Goal: Task Accomplishment & Management: Complete application form

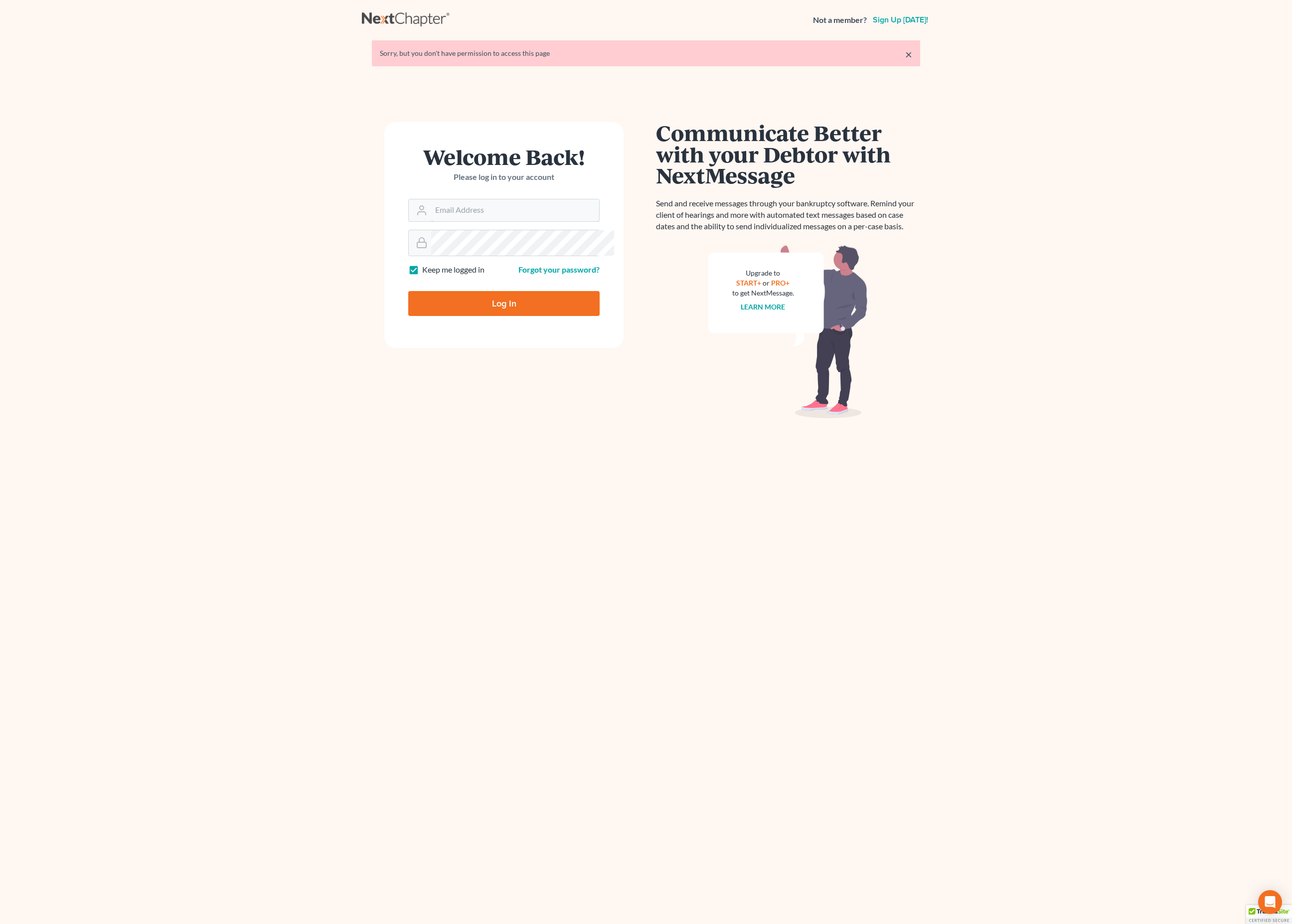
type input "[EMAIL_ADDRESS][DOMAIN_NAME]"
click at [524, 316] on input "Log In" at bounding box center [503, 304] width 192 height 25
type input "Thinking..."
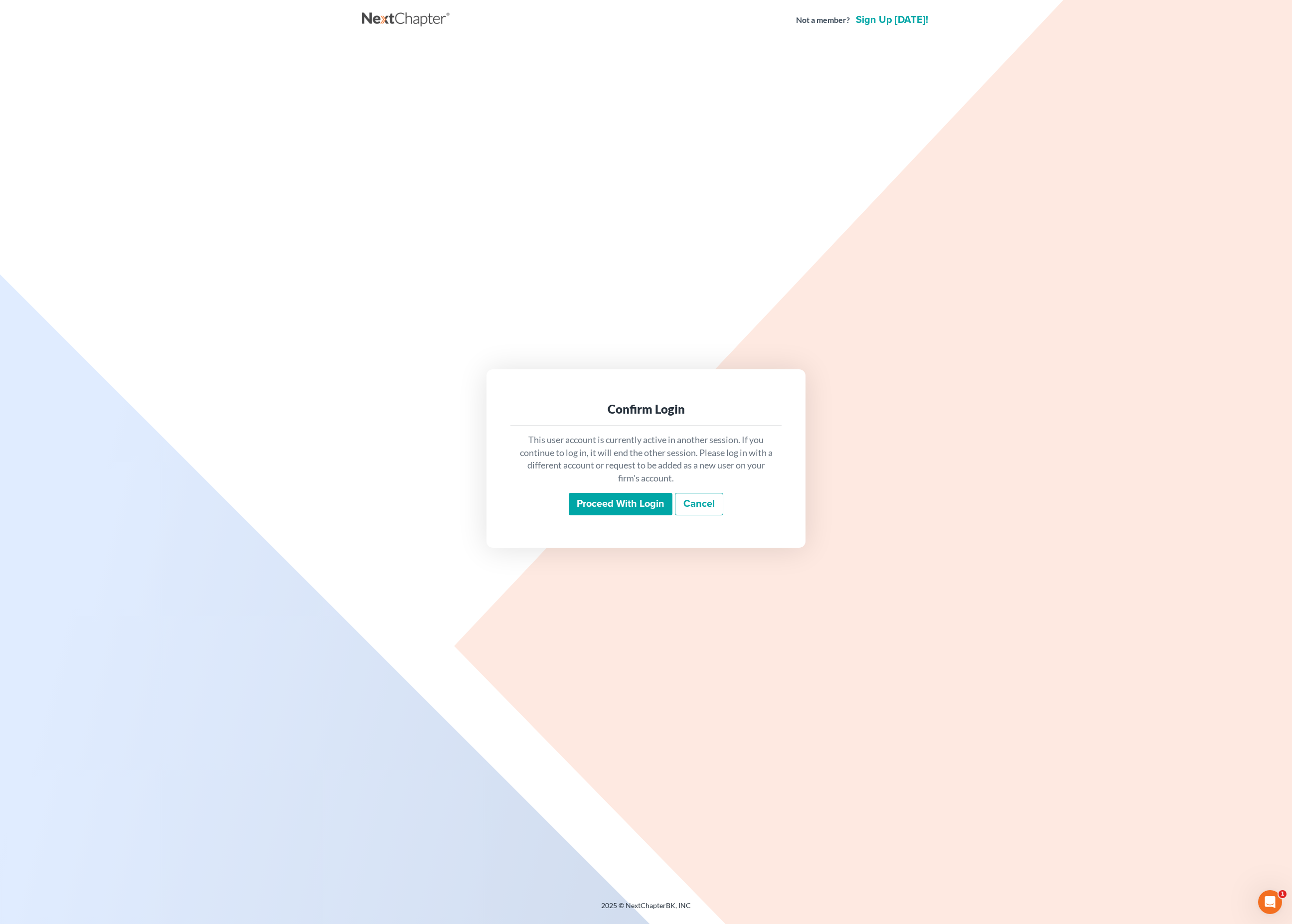
click at [640, 503] on input "Proceed with login" at bounding box center [620, 504] width 103 height 23
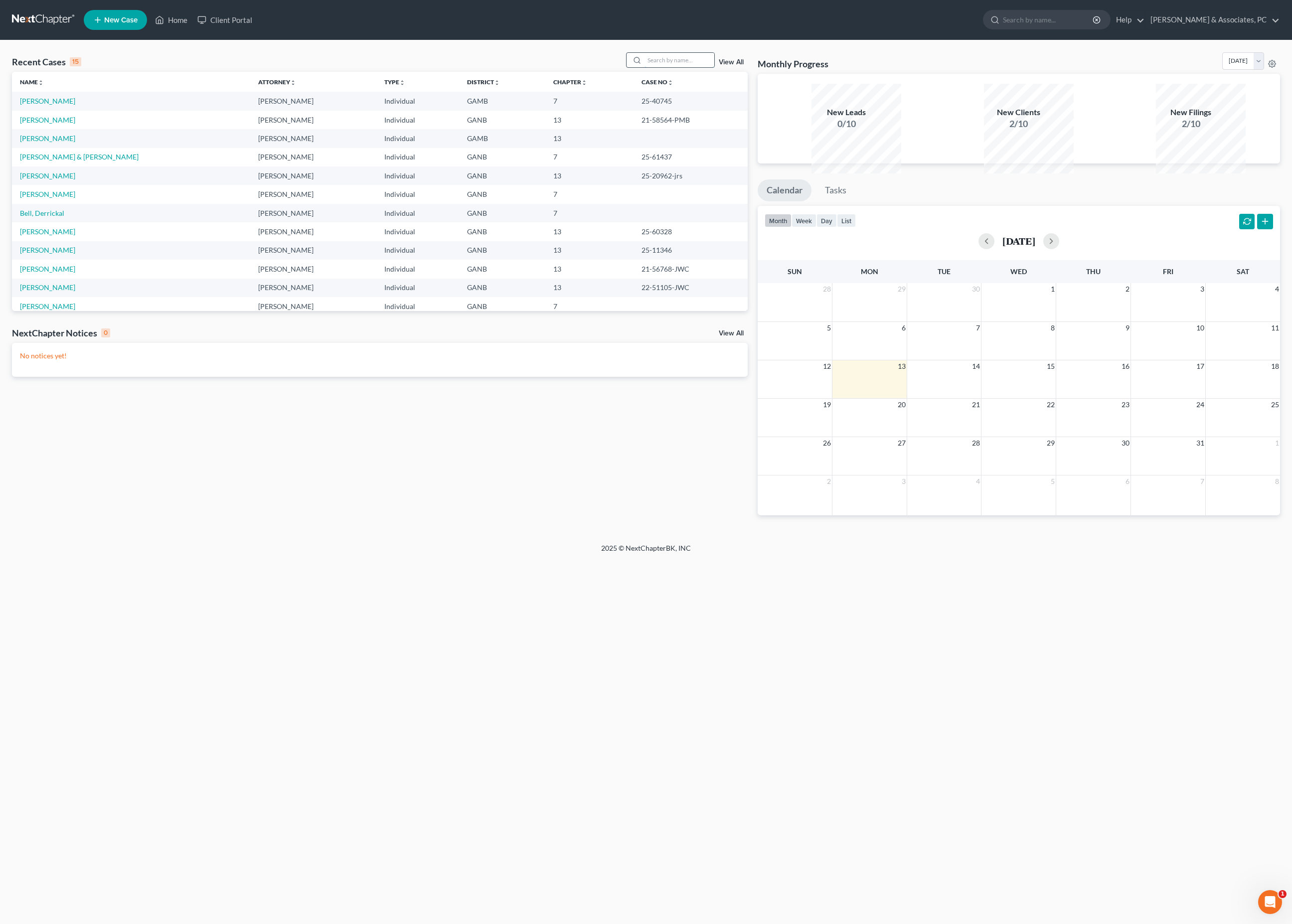
click at [655, 68] on input "search" at bounding box center [679, 60] width 70 height 14
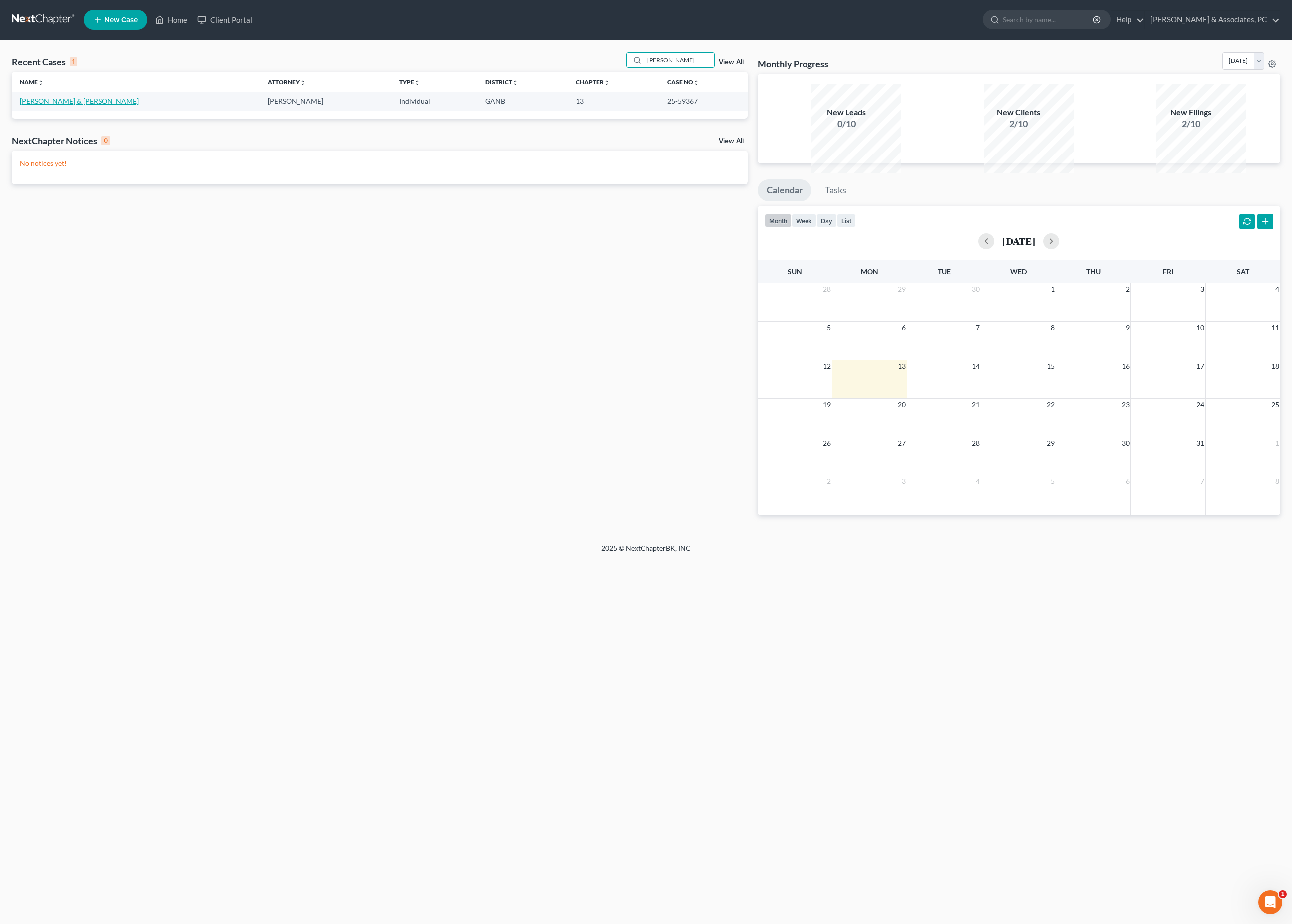
type input "[PERSON_NAME]"
click at [104, 105] on link "[PERSON_NAME] & [PERSON_NAME]" at bounding box center [78, 102] width 119 height 9
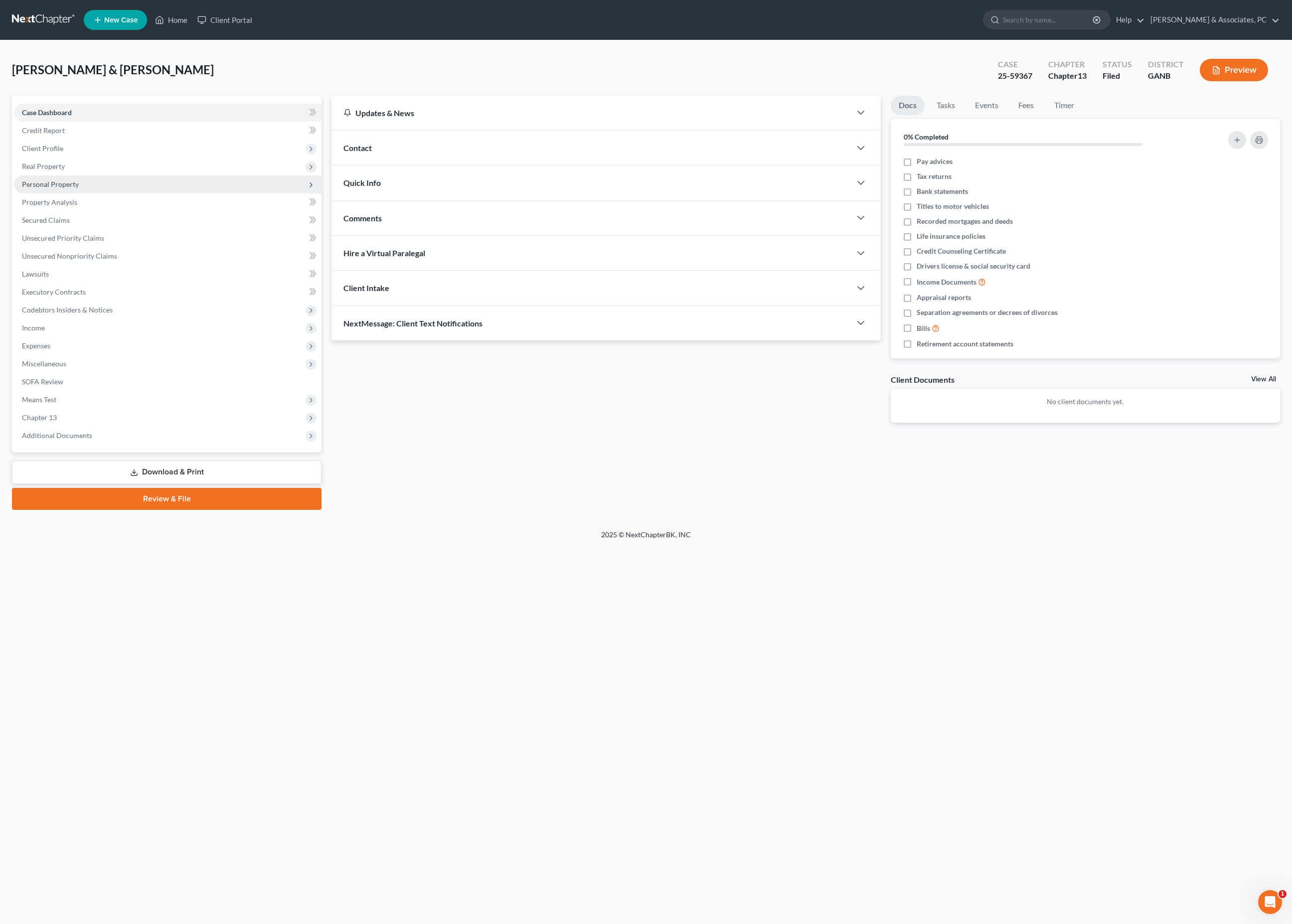
click at [67, 188] on span "Personal Property" at bounding box center [51, 184] width 57 height 9
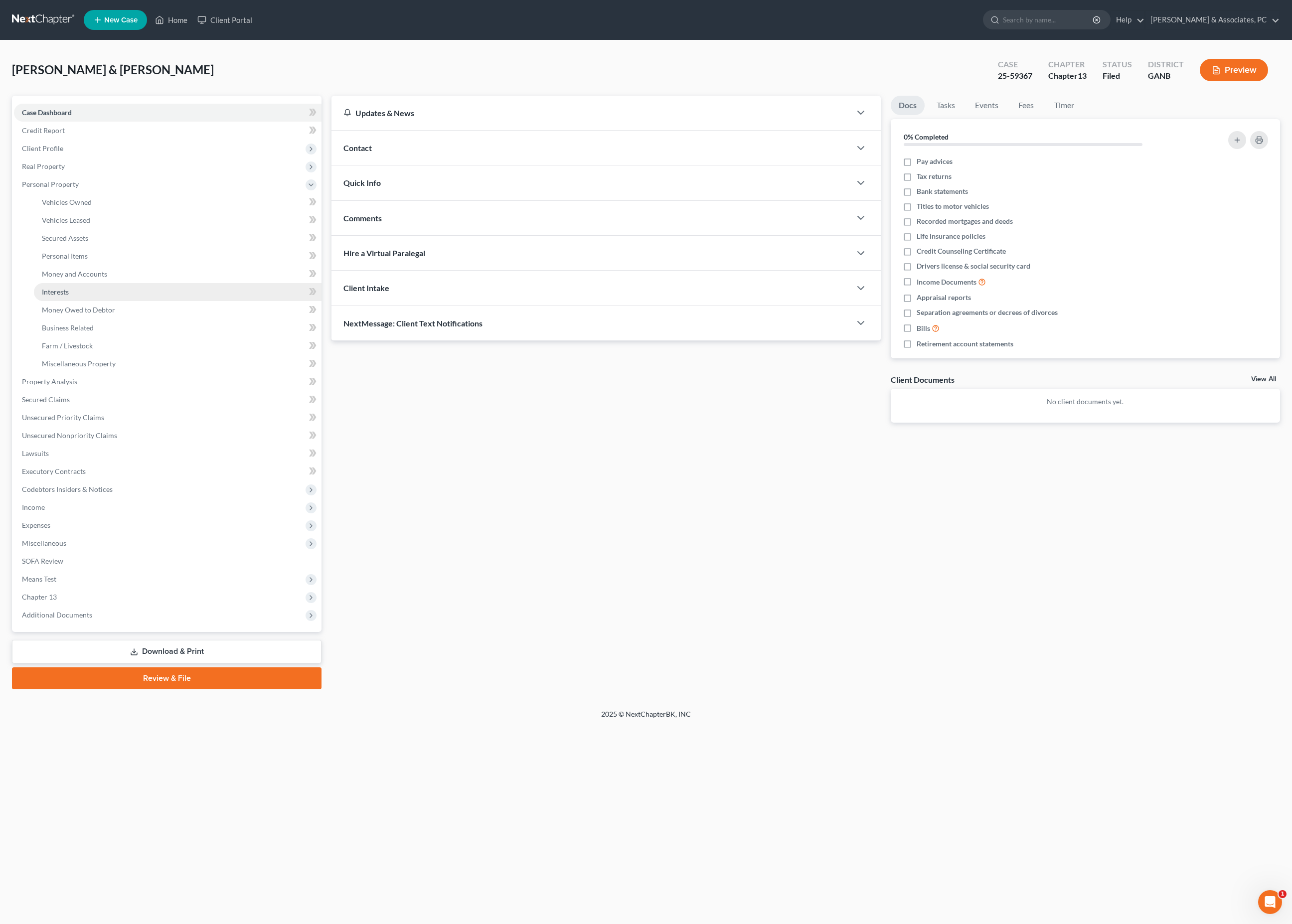
click at [84, 301] on link "Interests" at bounding box center [177, 292] width 288 height 18
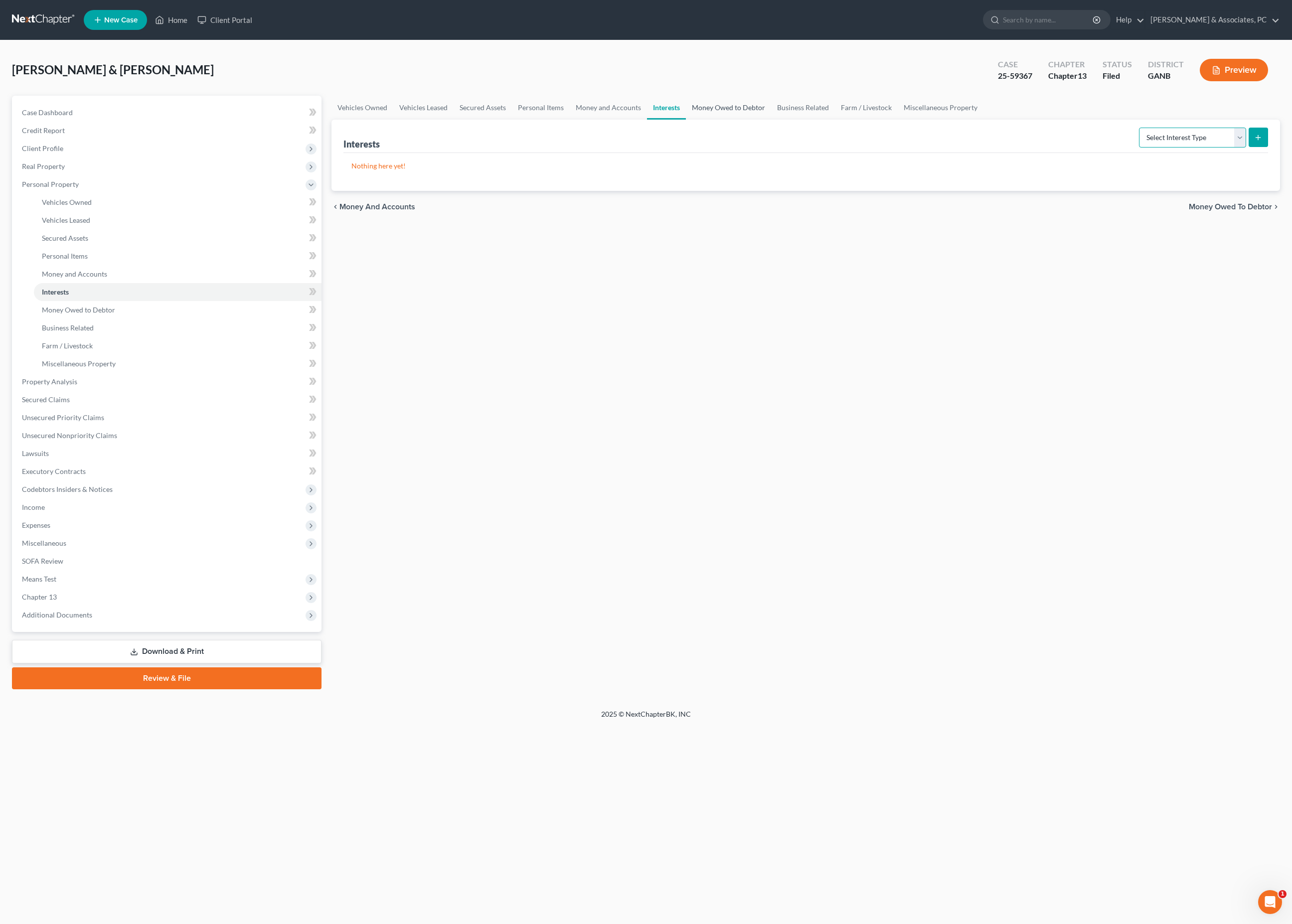
drag, startPoint x: 1201, startPoint y: 146, endPoint x: 833, endPoint y: 126, distance: 368.5
click at [833, 127] on ui-view "Vehicles Owned Vehicles Leased Secured Assets Personal Items Money and Accounts…" at bounding box center [805, 159] width 949 height 127
click at [835, 119] on link "Business Related" at bounding box center [803, 107] width 64 height 24
click at [897, 114] on link "Farm / Livestock" at bounding box center [866, 107] width 62 height 24
click at [686, 114] on link "Interests" at bounding box center [666, 107] width 39 height 24
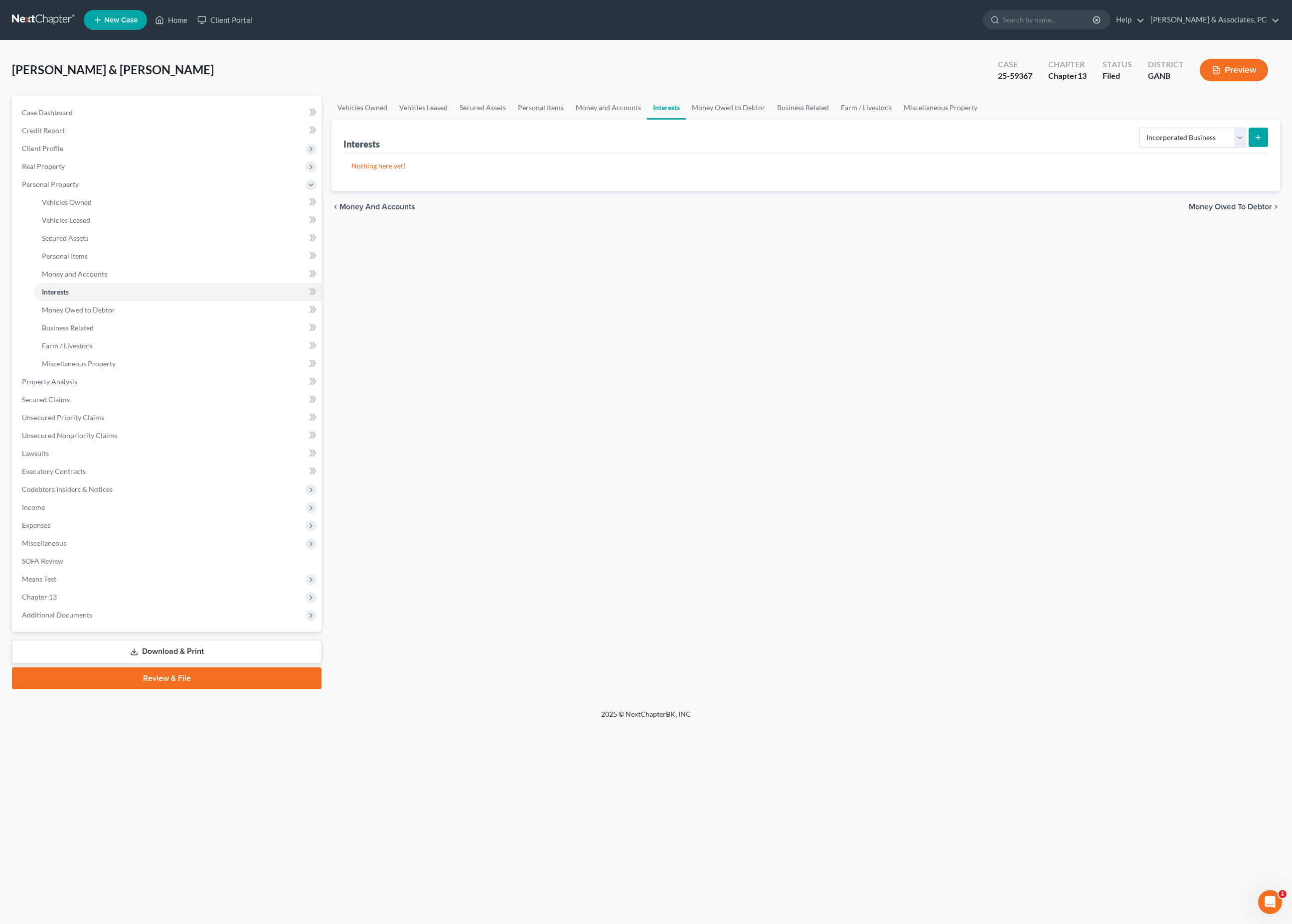
click at [1254, 147] on button "submit" at bounding box center [1258, 137] width 20 height 20
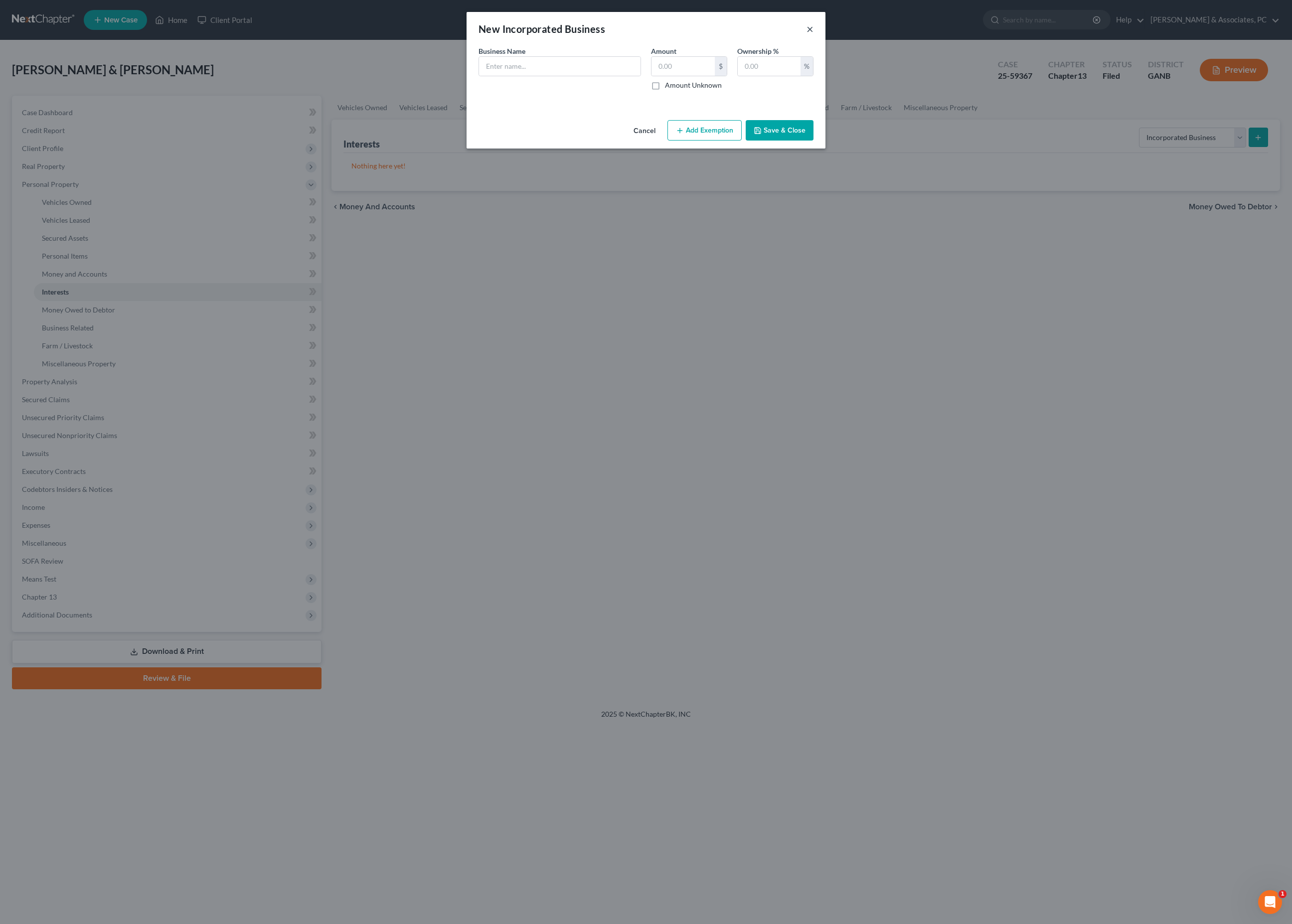
click at [814, 28] on button "×" at bounding box center [810, 29] width 7 height 12
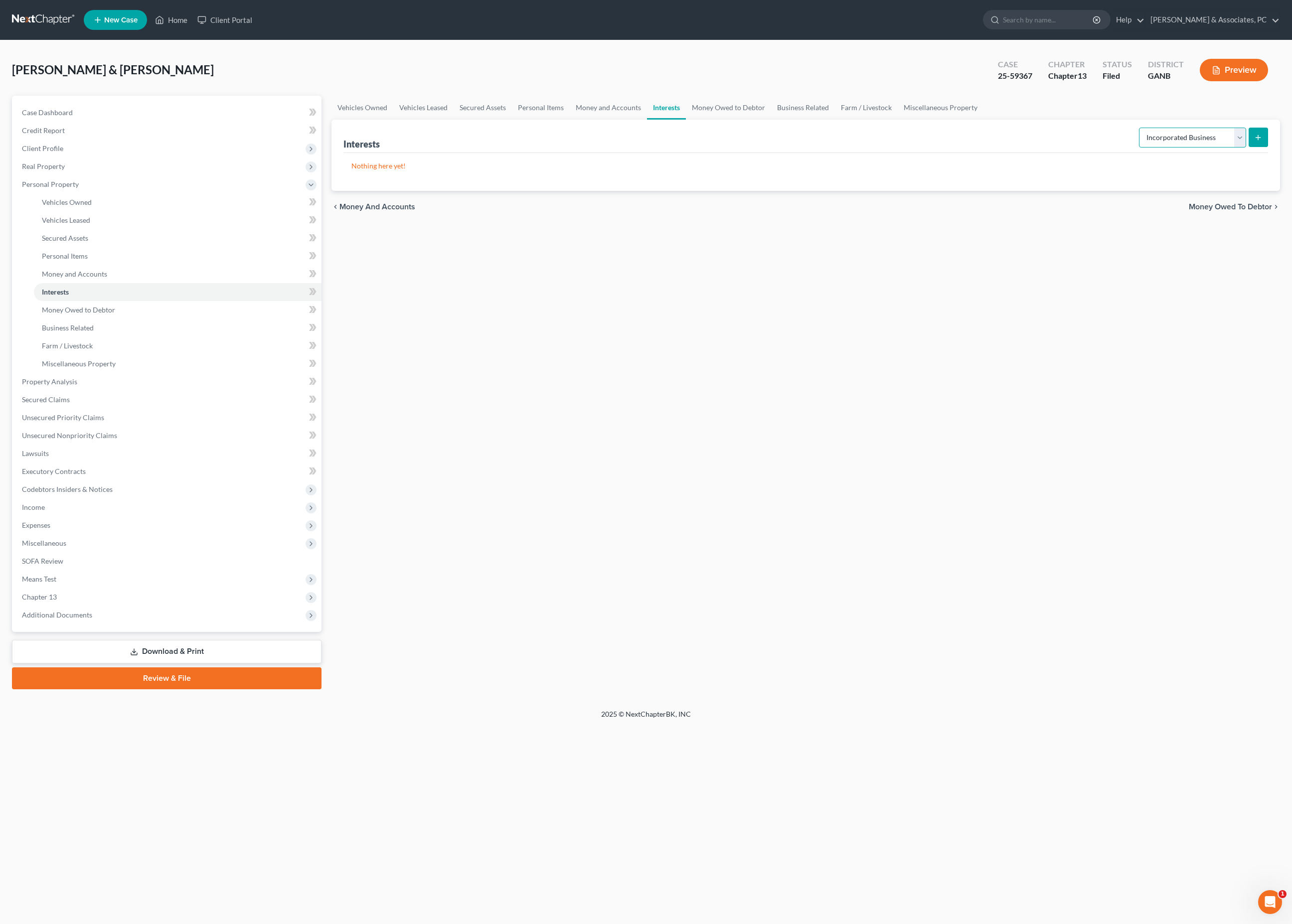
select select "partnership_active"
click at [1248, 147] on button "submit" at bounding box center [1258, 137] width 20 height 20
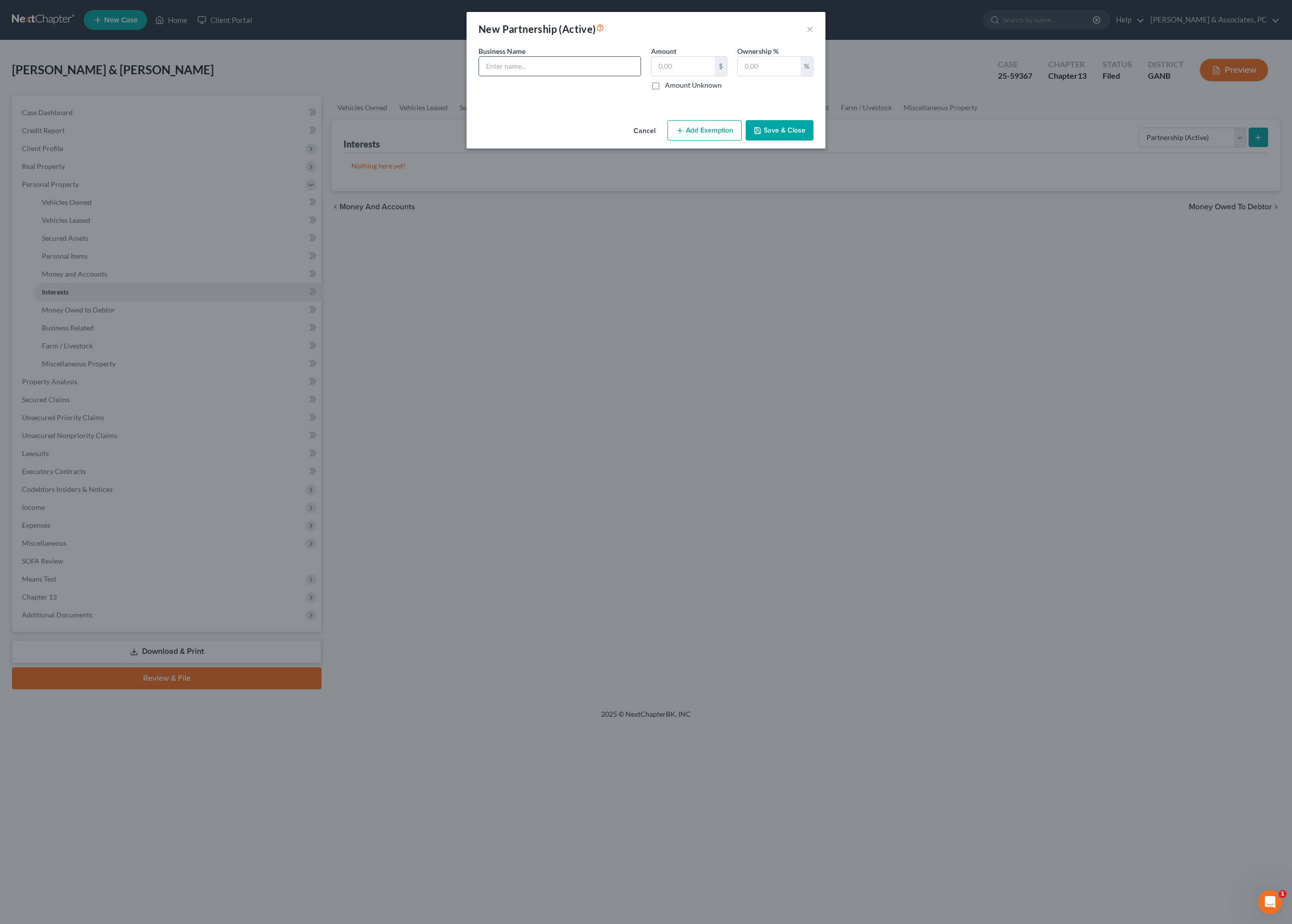
click at [585, 74] on input "text" at bounding box center [560, 66] width 161 height 19
type input "Bizright Holdings, LLC"
click at [677, 76] on input "text" at bounding box center [683, 66] width 63 height 19
click at [757, 76] on input "text" at bounding box center [769, 66] width 62 height 19
type input "100"
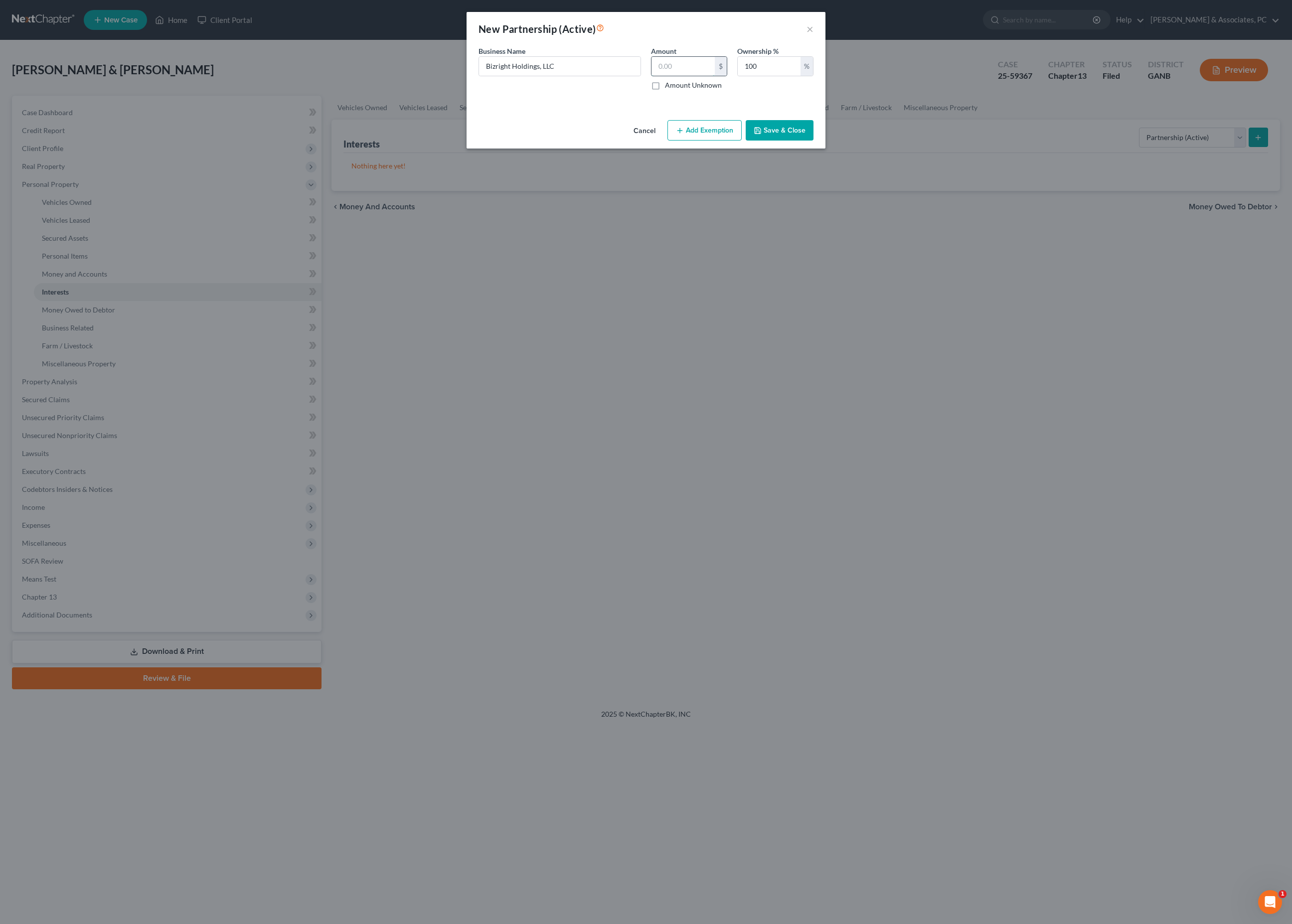
click at [703, 76] on input "text" at bounding box center [683, 66] width 63 height 19
type input "0"
click at [808, 141] on button "Save & Close" at bounding box center [780, 130] width 68 height 20
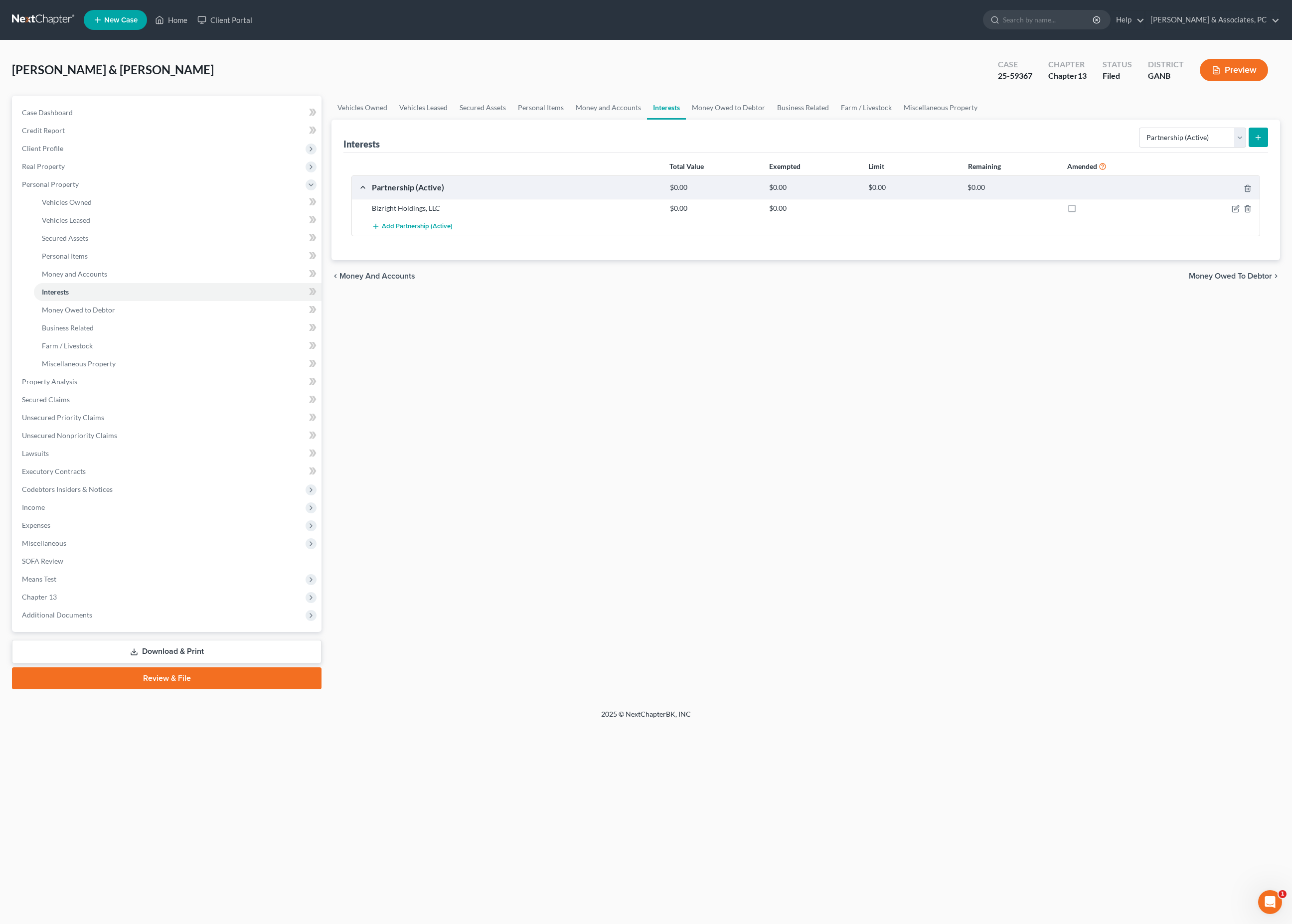
click at [1257, 142] on icon "submit" at bounding box center [1257, 137] width 8 height 8
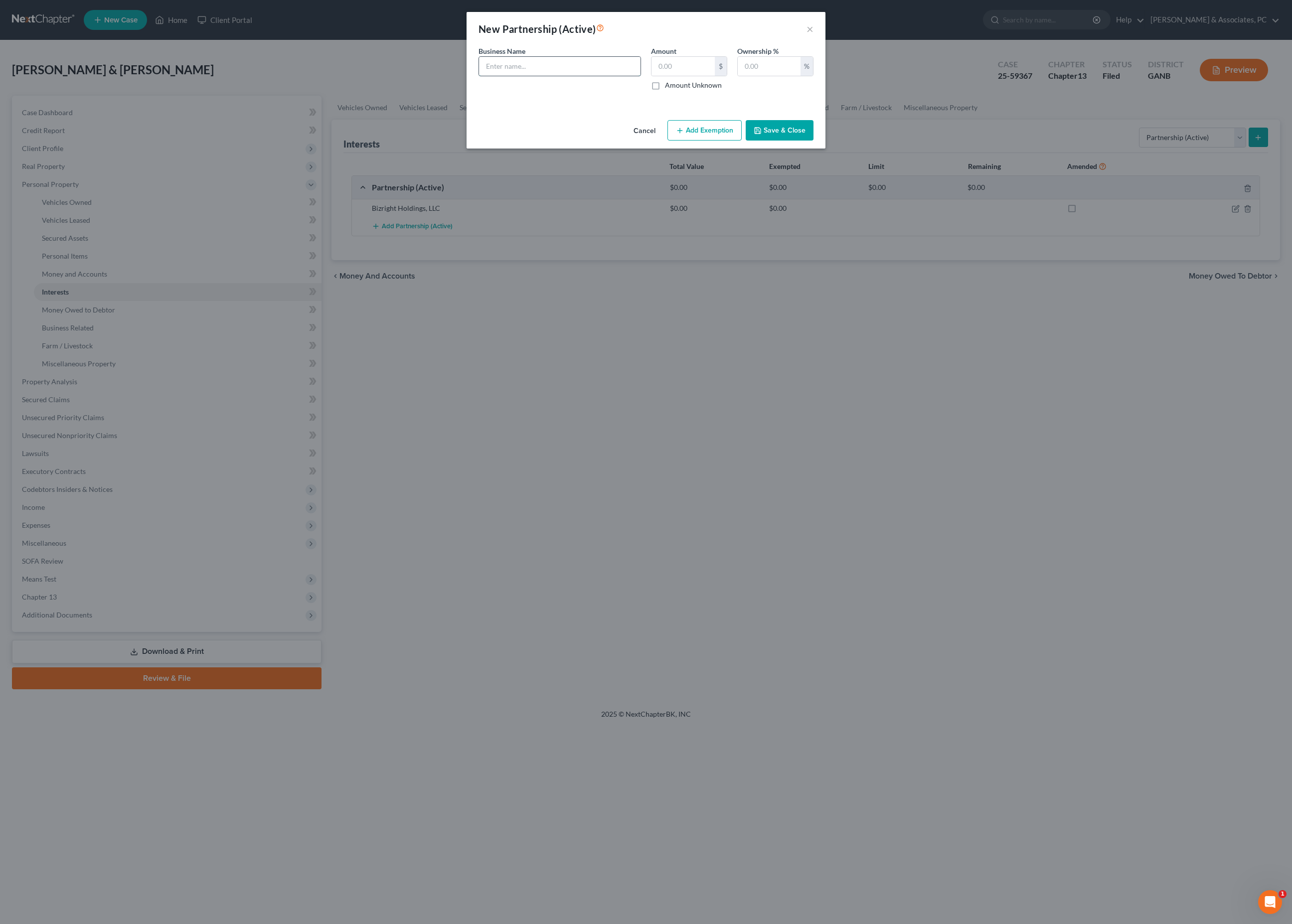
click at [593, 76] on input "text" at bounding box center [560, 66] width 161 height 19
type input "Green Days, LLC"
click at [696, 76] on input "text" at bounding box center [683, 66] width 63 height 19
type input "0"
click at [800, 76] on input "text" at bounding box center [769, 66] width 62 height 19
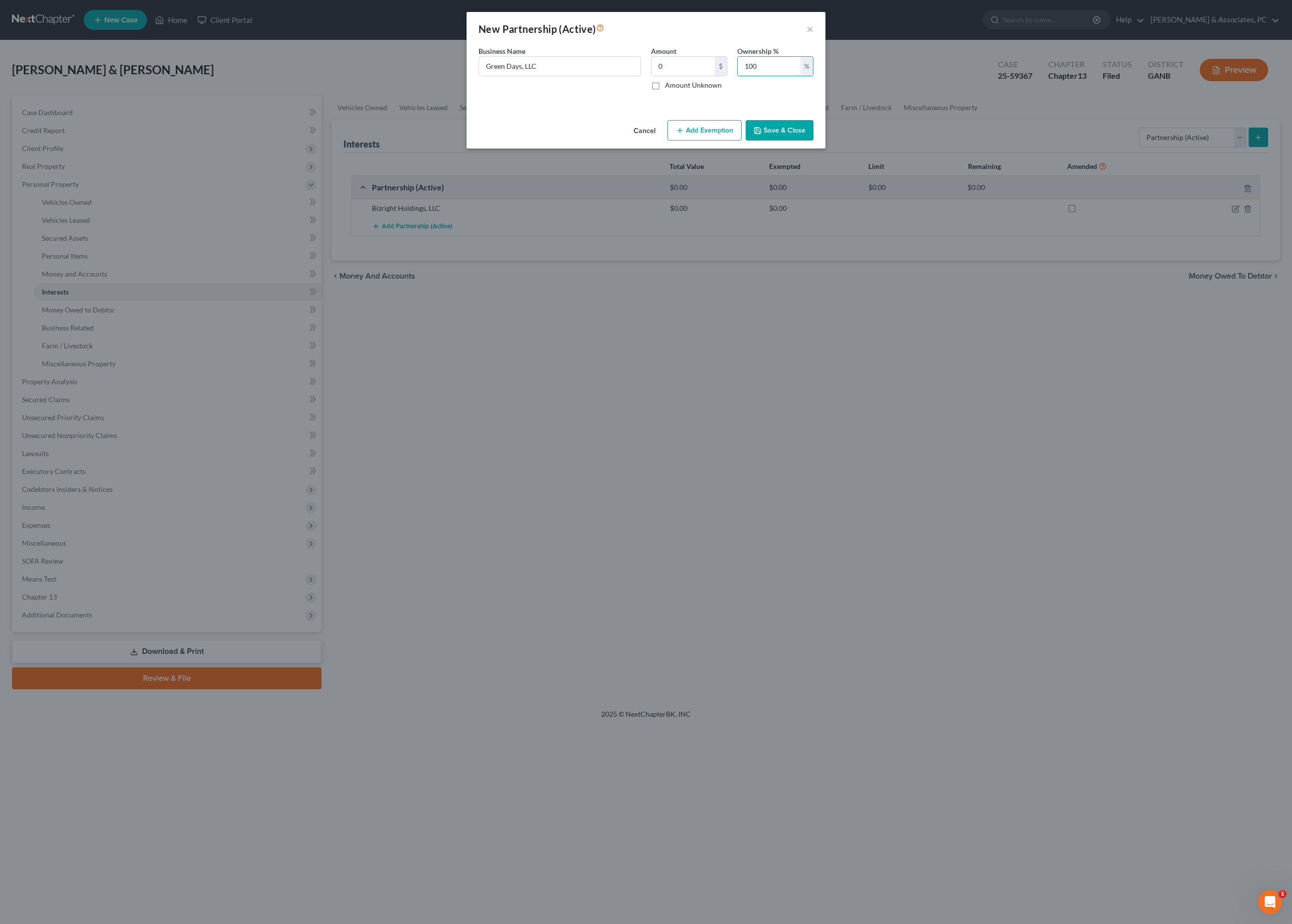
type input "100"
click at [798, 141] on button "Save & Close" at bounding box center [780, 130] width 68 height 20
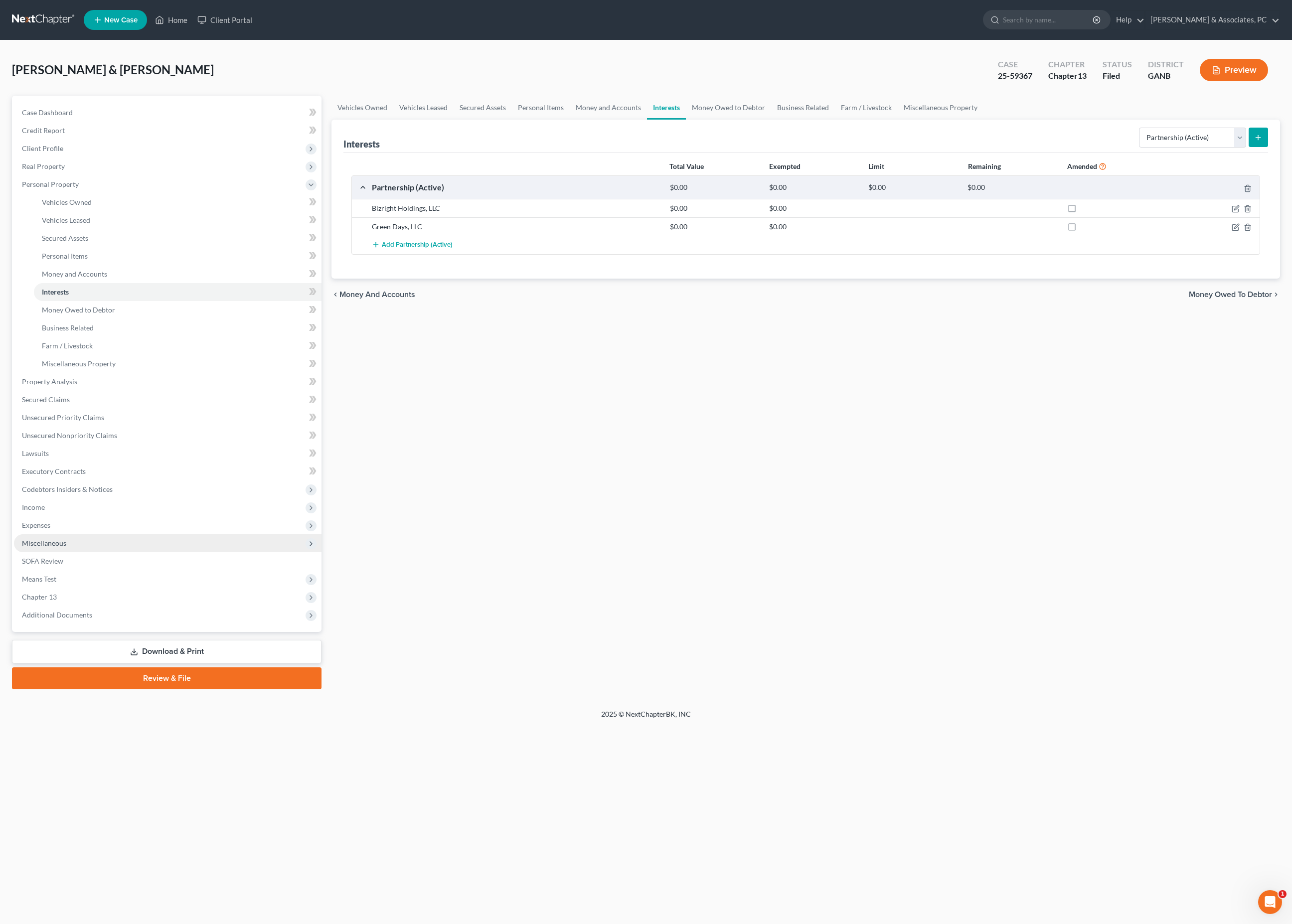
click at [55, 547] on span "Miscellaneous" at bounding box center [45, 544] width 45 height 9
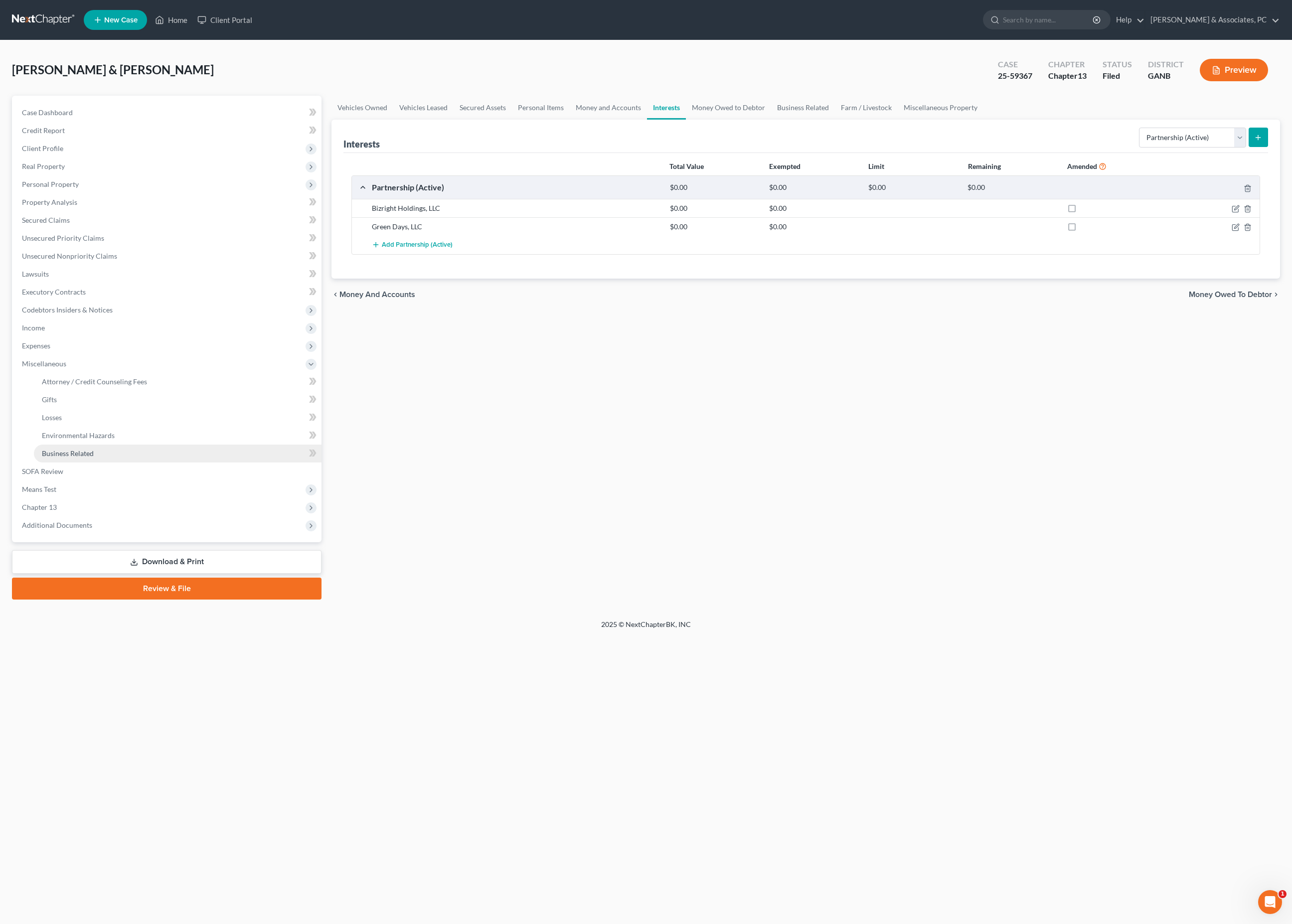
click at [94, 458] on span "Business Related" at bounding box center [68, 454] width 52 height 9
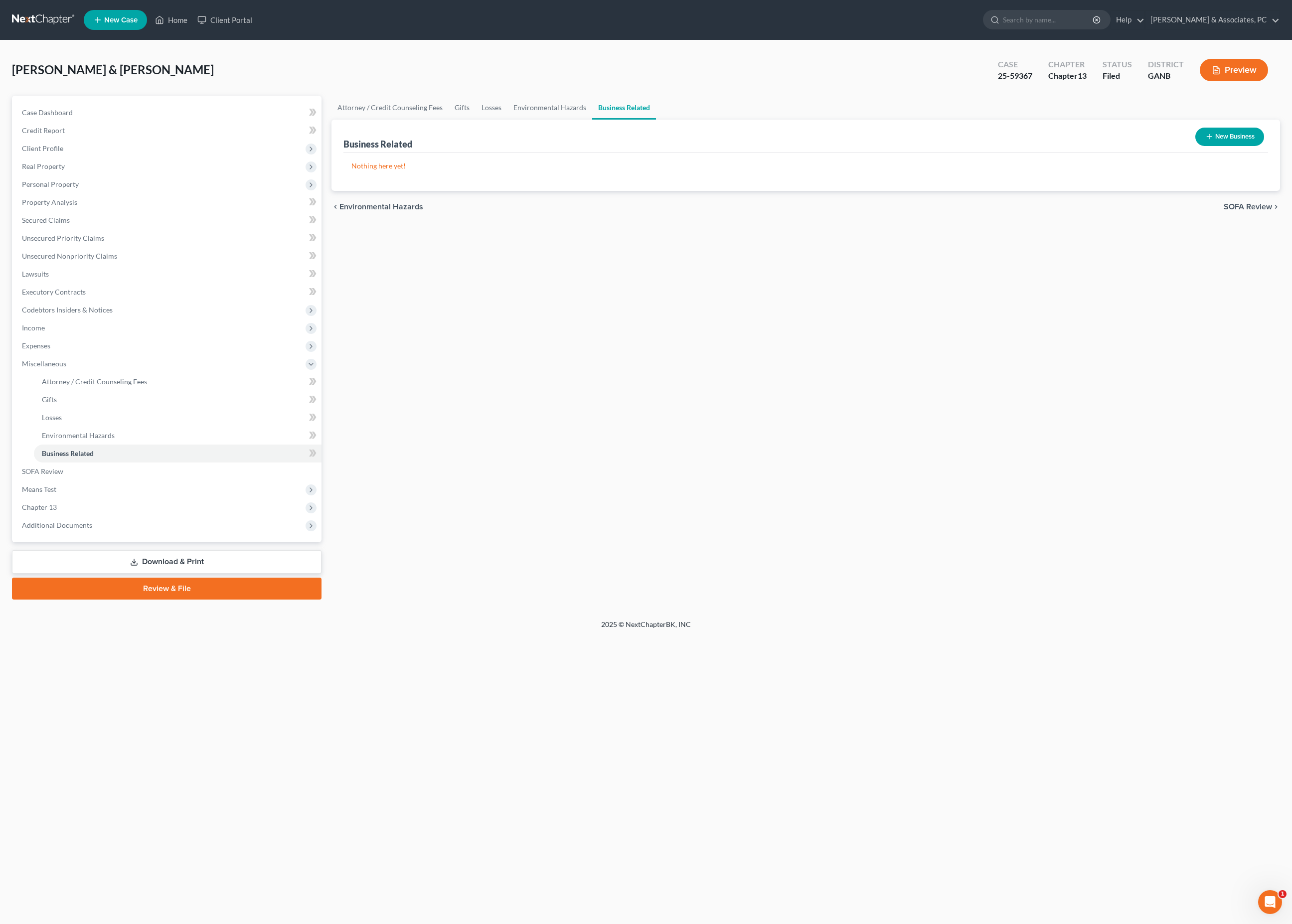
click at [1202, 146] on button "New Business" at bounding box center [1229, 136] width 69 height 19
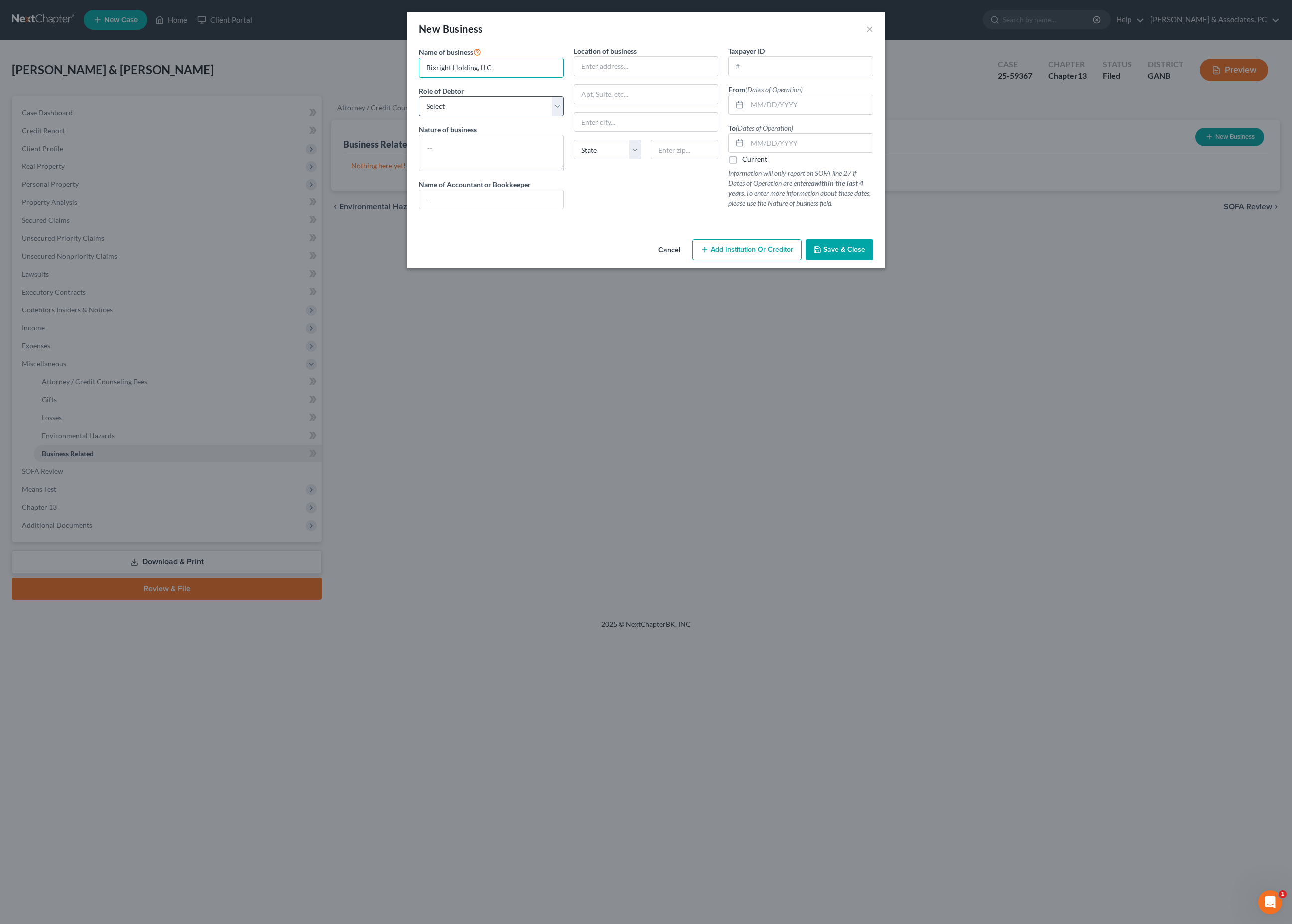
type input "Bixright Holding, LLC"
select select "member"
click at [493, 167] on textarea at bounding box center [491, 152] width 145 height 37
type textarea "Soccer coaching services"
click at [808, 70] on input "text" at bounding box center [801, 66] width 144 height 19
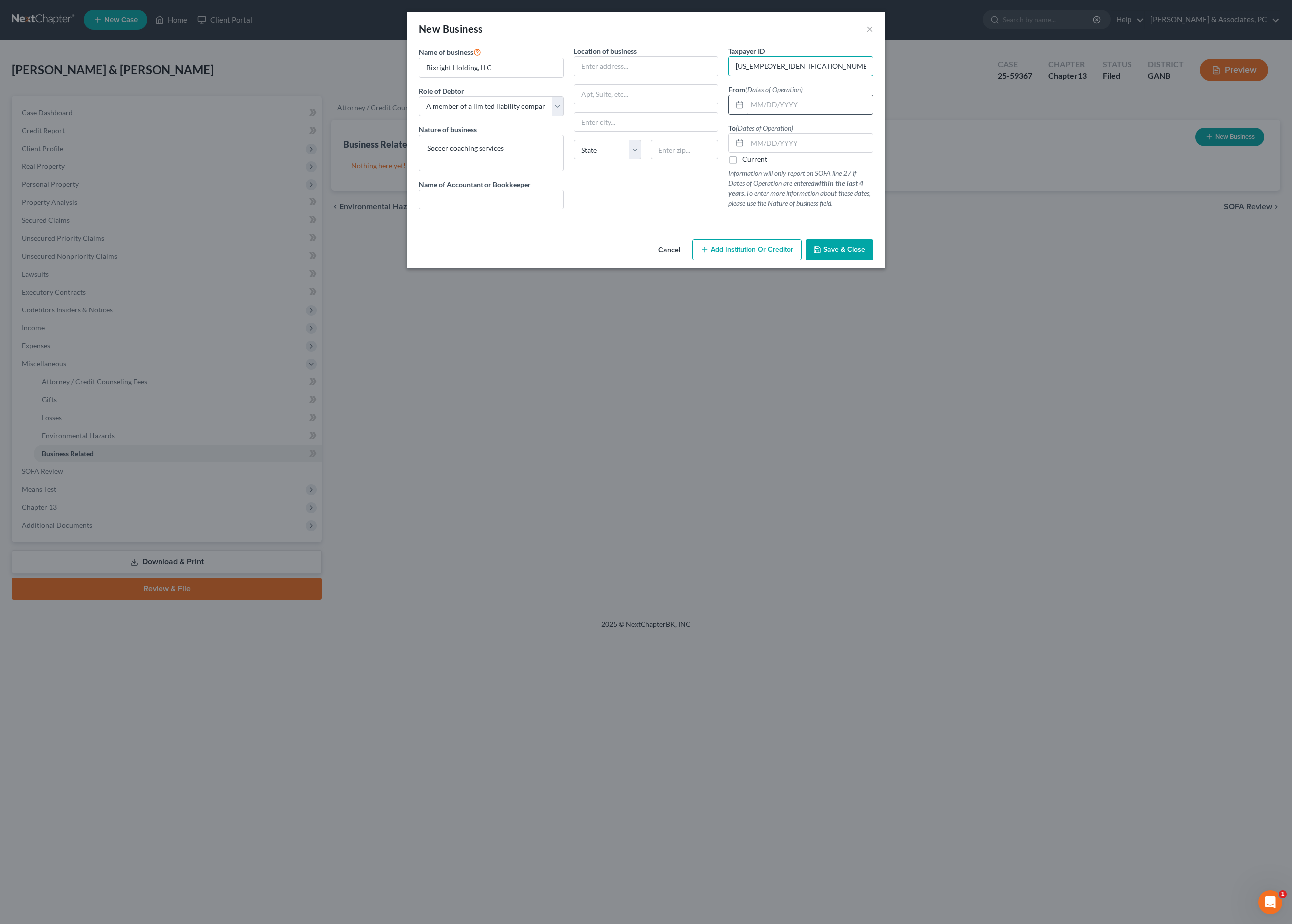
type input "[US_EMPLOYER_IDENTIFICATION_NUMBER]"
click at [830, 114] on input "text" at bounding box center [810, 104] width 126 height 19
click at [602, 76] on input "text" at bounding box center [646, 66] width 144 height 19
type input "[STREET_ADDRESS]"
type input "[GEOGRAPHIC_DATA]"
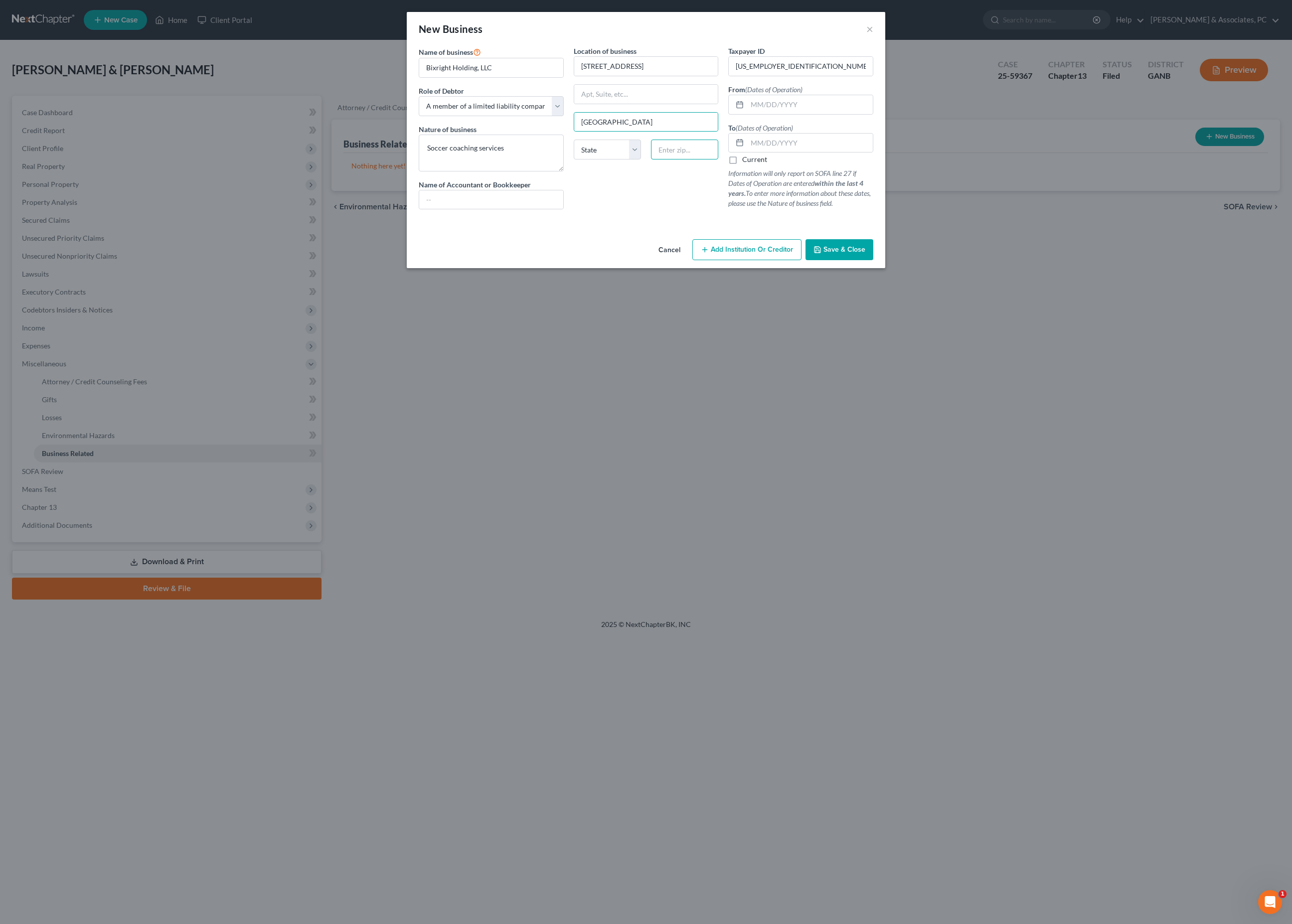
click at [703, 159] on input "text" at bounding box center [685, 150] width 68 height 20
type input "2"
type input "30114"
select select "10"
click at [419, 209] on input "text" at bounding box center [491, 200] width 144 height 19
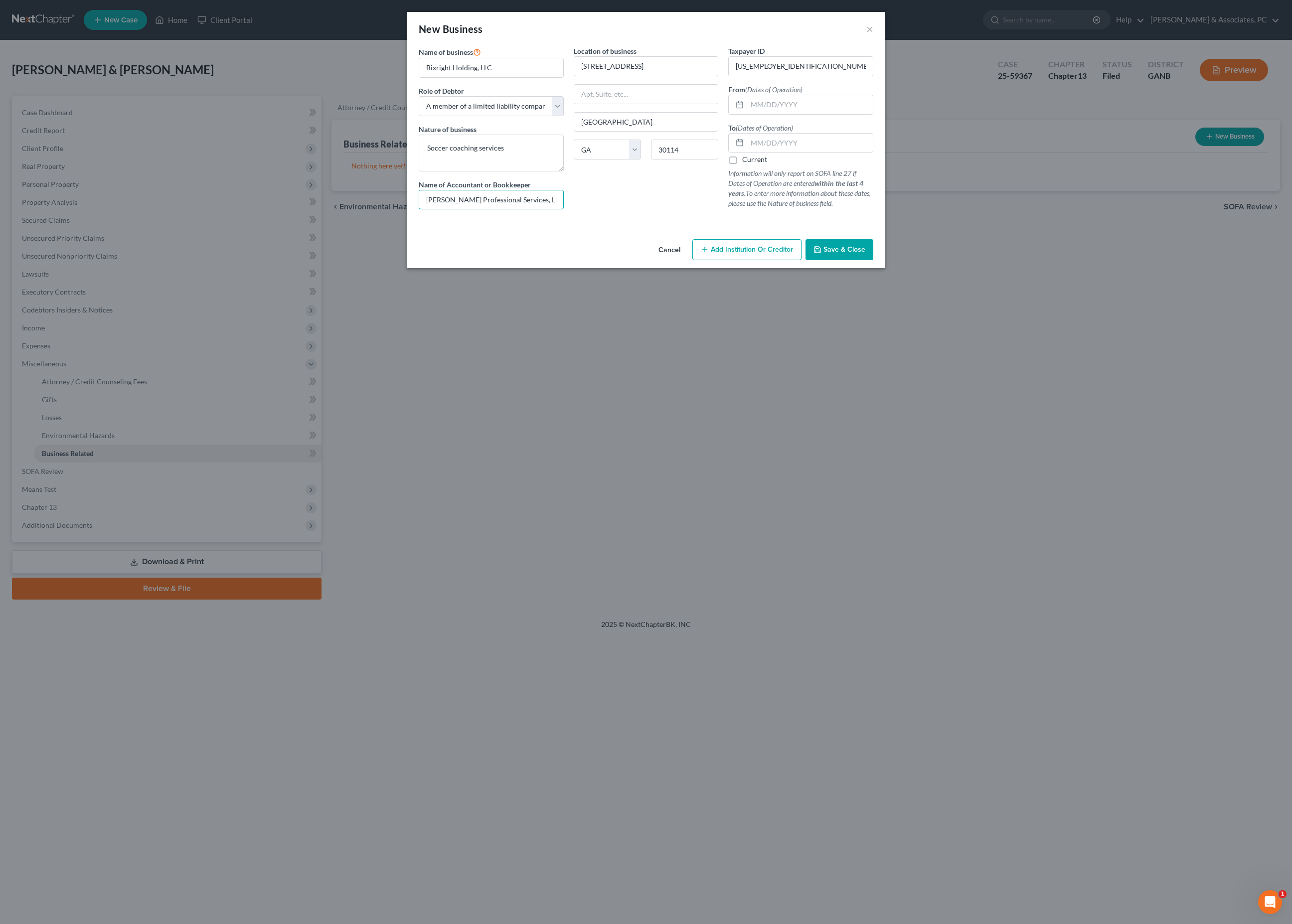
type input "[PERSON_NAME] Professional Services, LLC"
click at [745, 165] on label "Current" at bounding box center [755, 159] width 25 height 10
click at [746, 161] on input "Current" at bounding box center [748, 157] width 6 height 6
checkbox input "true"
click at [804, 112] on input "text" at bounding box center [810, 104] width 126 height 19
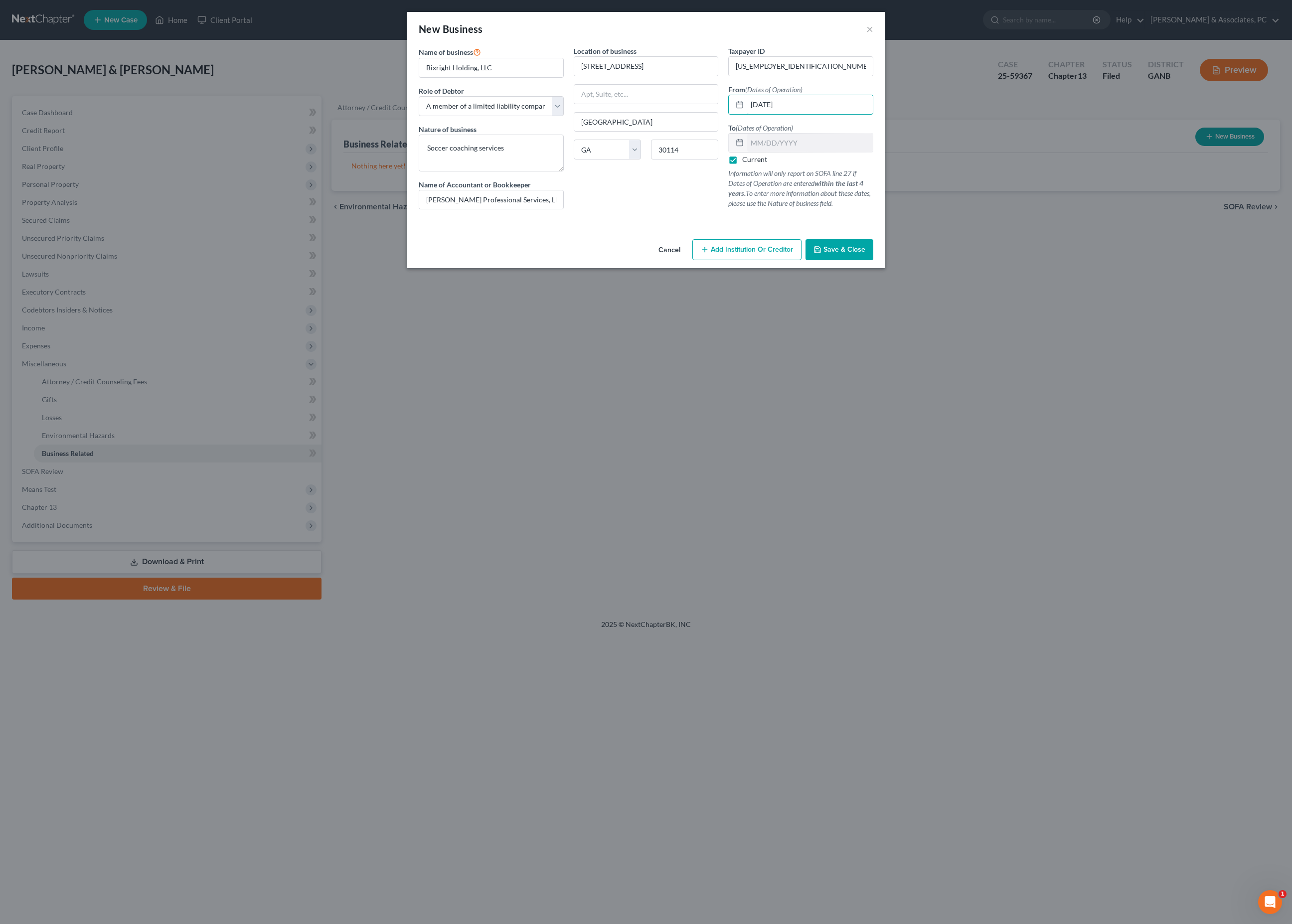
type input "[DATE]"
click at [865, 254] on span "Save & Close" at bounding box center [844, 249] width 42 height 9
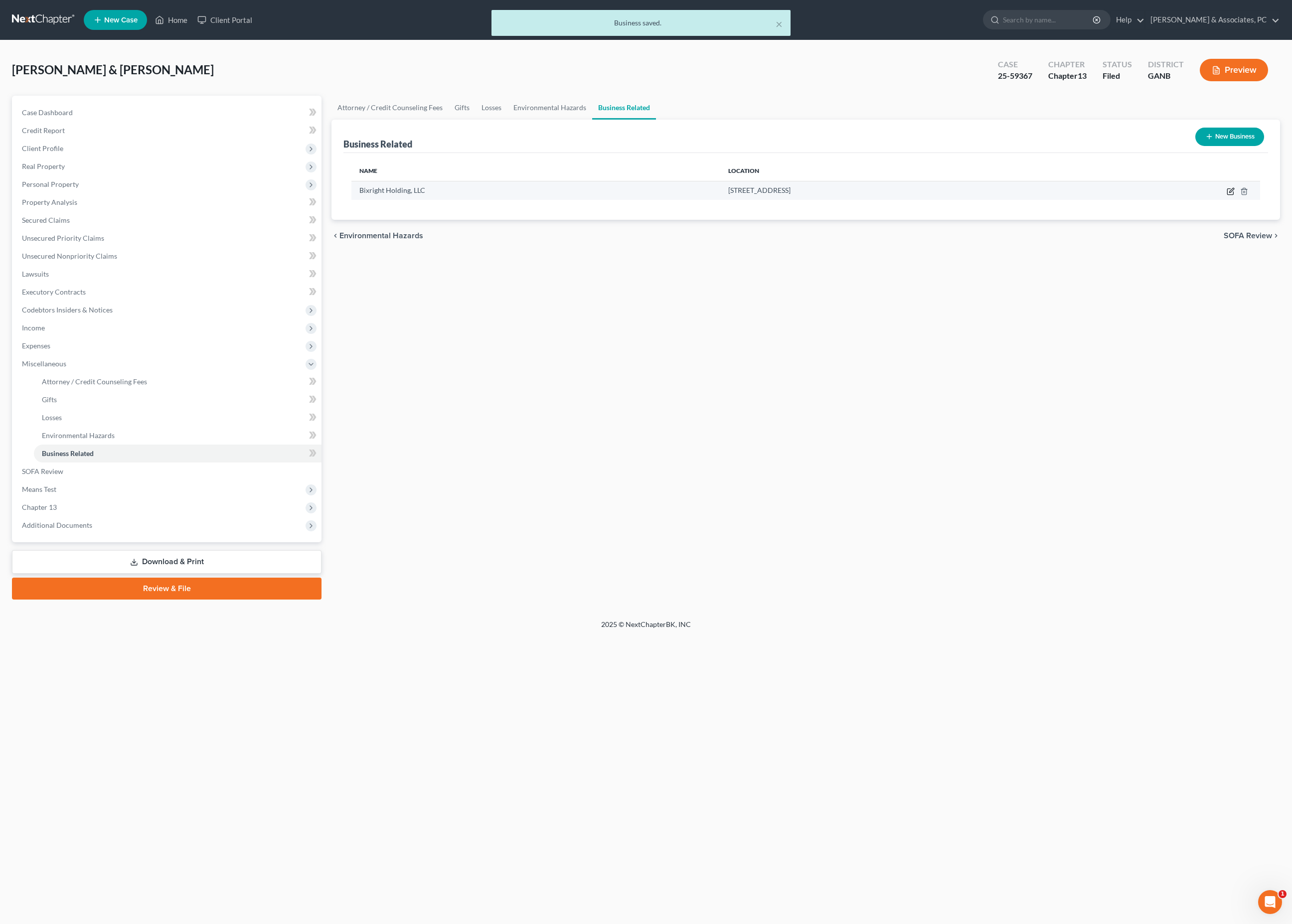
click at [1227, 195] on icon "button" at bounding box center [1230, 192] width 6 height 6
select select "member"
select select "10"
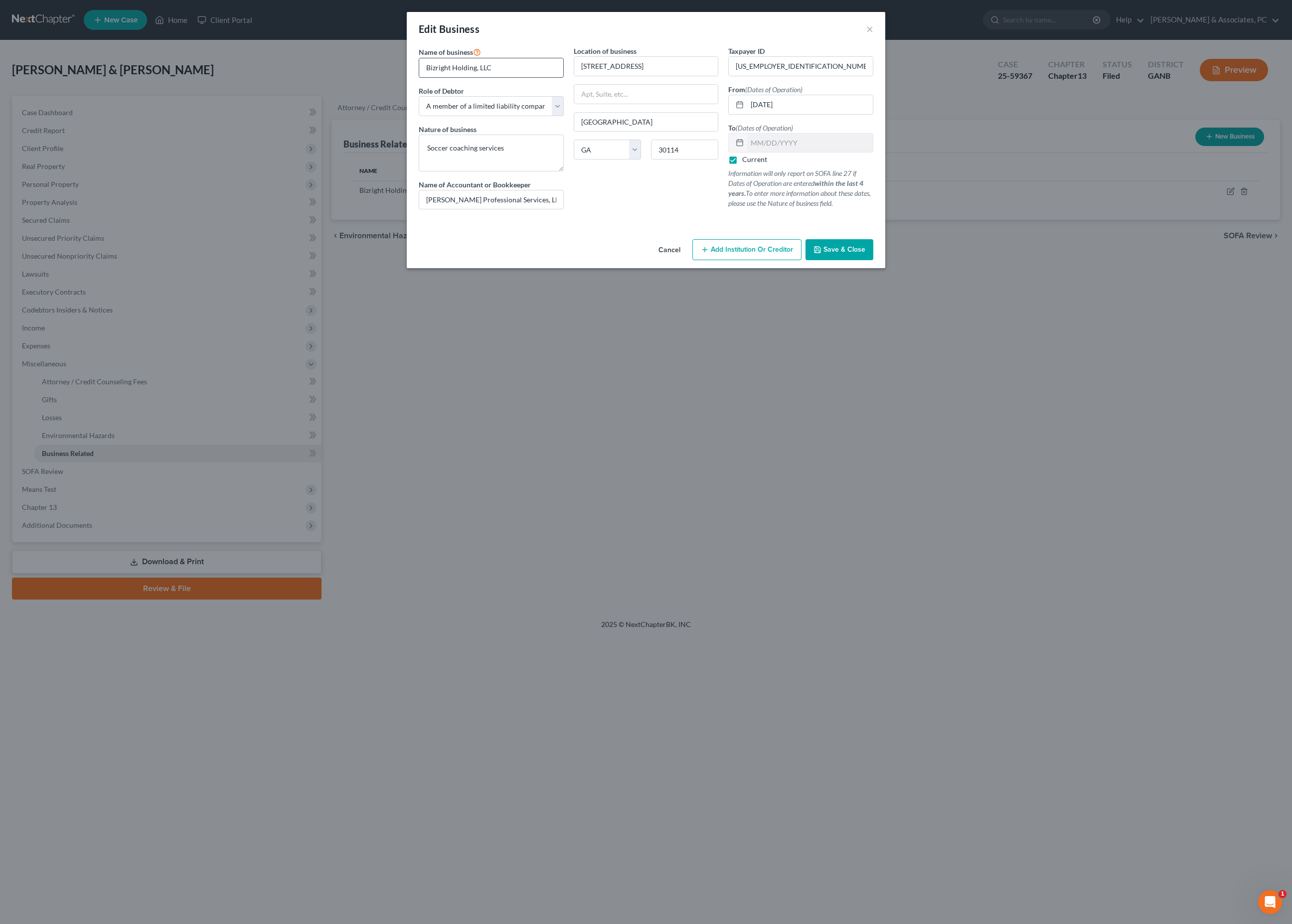
click at [462, 74] on input "Bizright Holding, LLC" at bounding box center [491, 67] width 144 height 19
click at [463, 77] on input "Bizright Holding, LLC" at bounding box center [491, 67] width 144 height 19
type input "Bizright Holdings, LLC"
click at [865, 254] on span "Save & Close" at bounding box center [844, 249] width 42 height 9
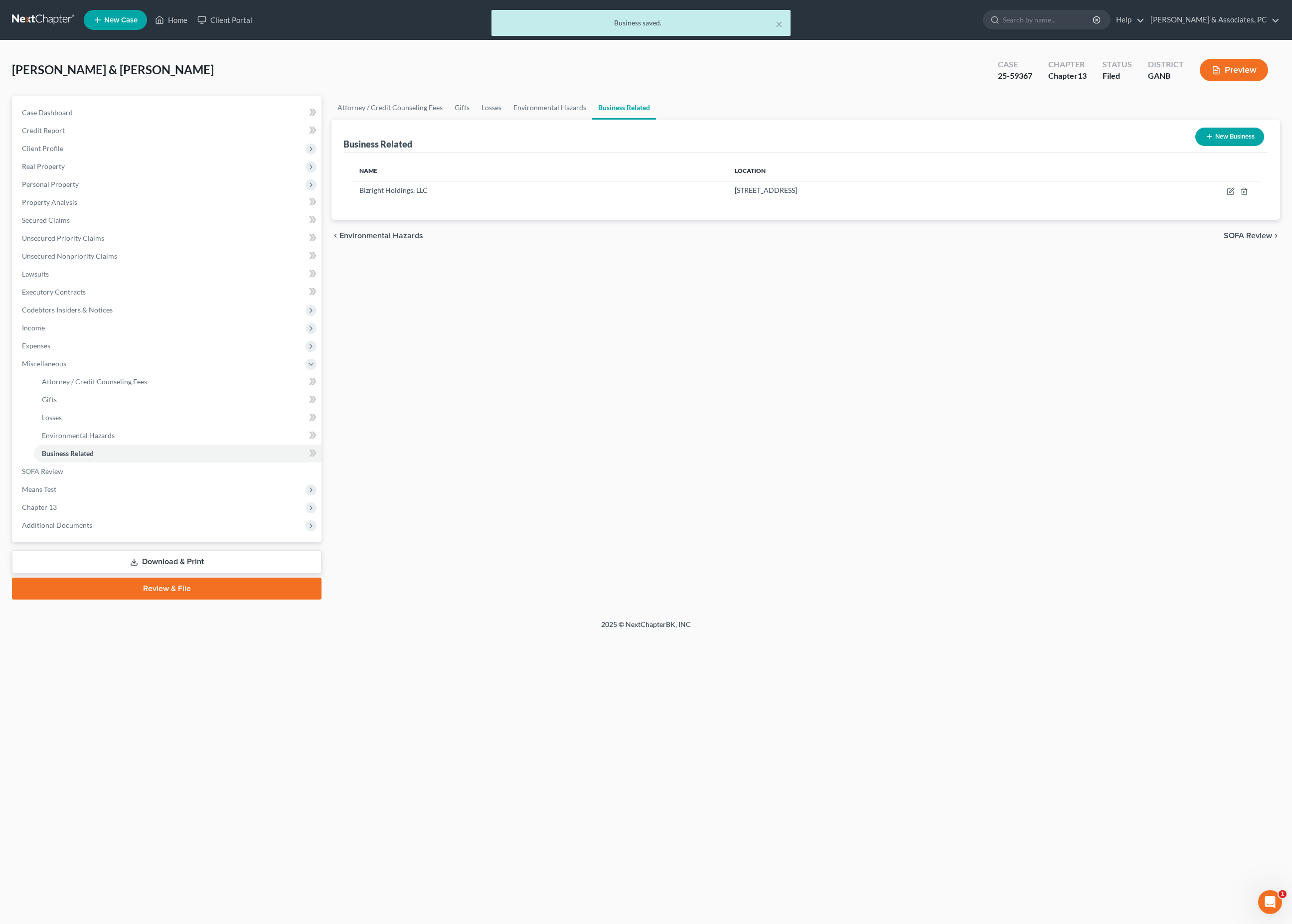
click at [1200, 146] on button "New Business" at bounding box center [1229, 136] width 69 height 19
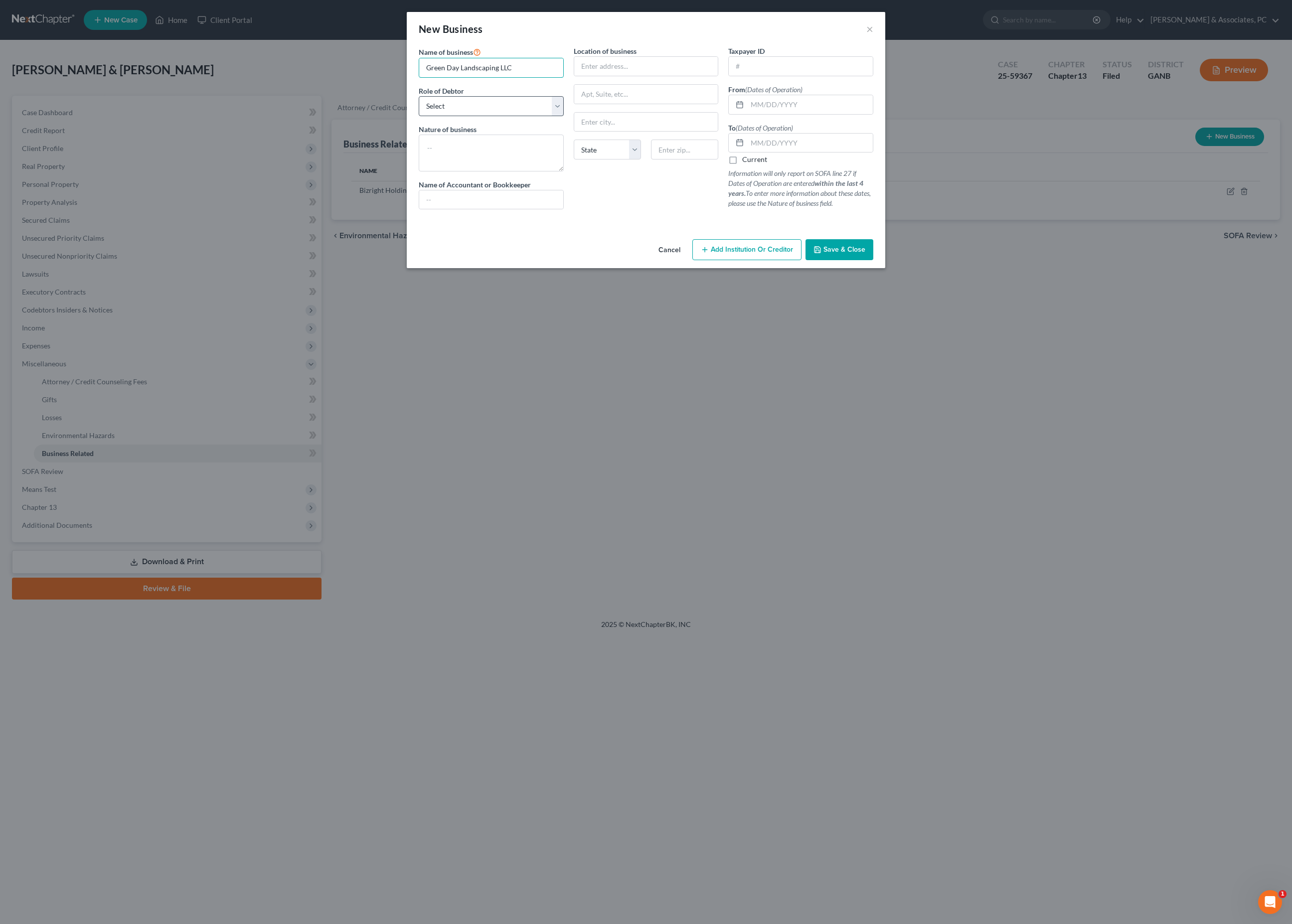
type input "Green Day Landscaping LLC"
select select "member"
click at [826, 114] on input "text" at bounding box center [810, 104] width 126 height 19
type input "[DATE]"
click at [748, 165] on label "Current" at bounding box center [755, 159] width 25 height 10
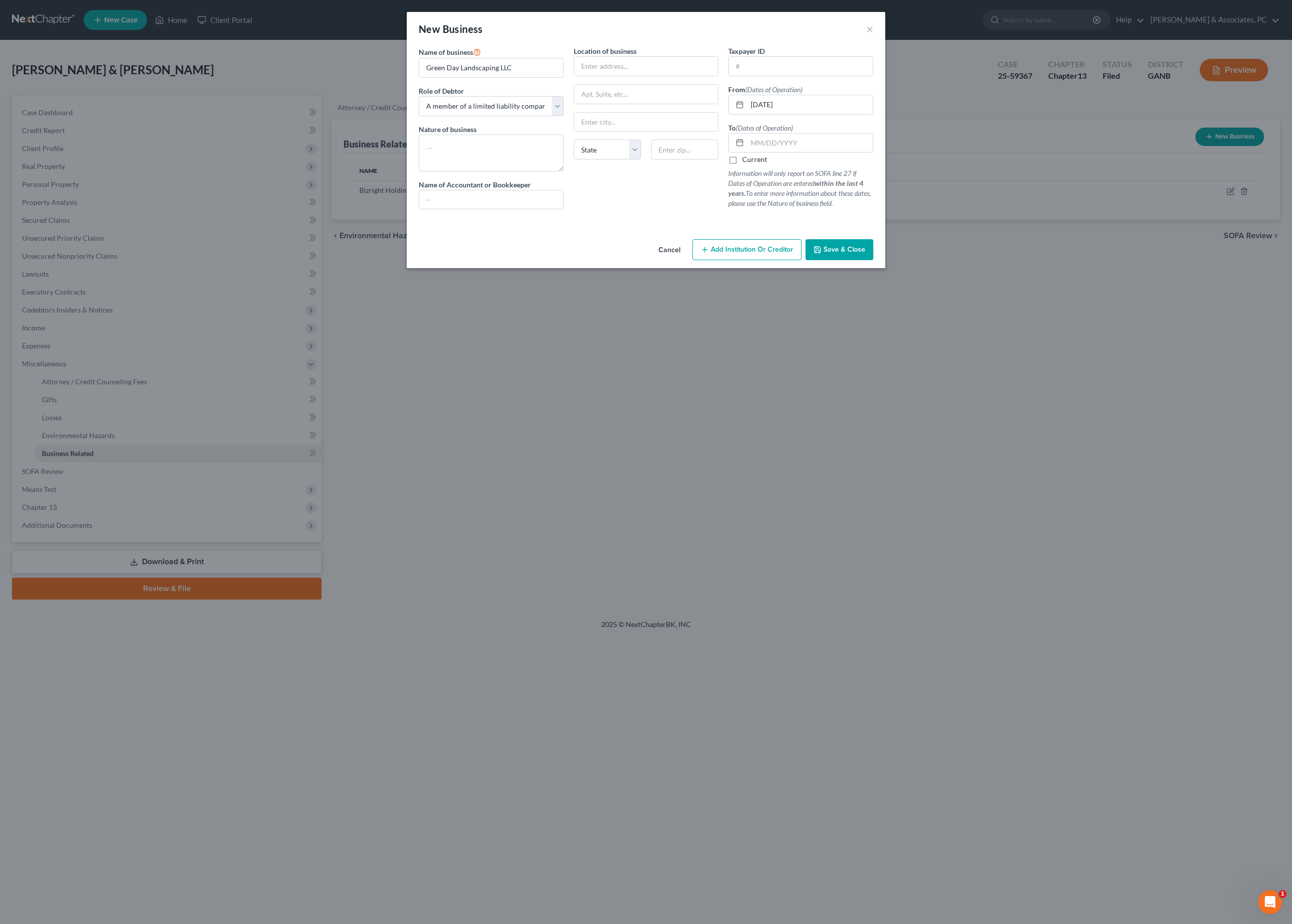
click at [748, 161] on input "Current" at bounding box center [748, 157] width 6 height 6
checkbox input "true"
click at [807, 75] on input "text" at bounding box center [801, 66] width 144 height 19
click at [784, 76] on input "text" at bounding box center [801, 66] width 144 height 19
drag, startPoint x: 763, startPoint y: 75, endPoint x: 885, endPoint y: 75, distance: 122.0
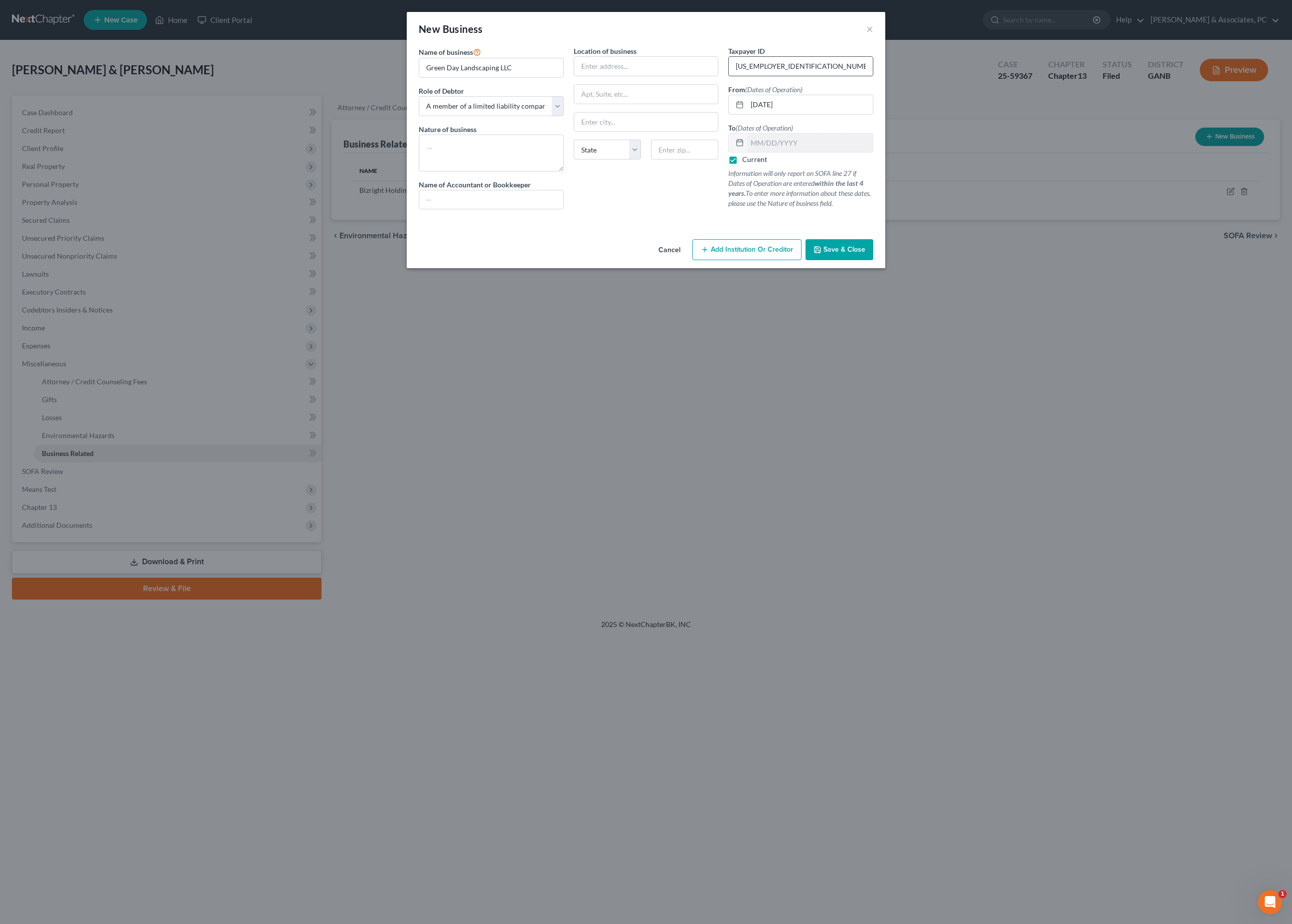
click at [872, 75] on input "[US_EMPLOYER_IDENTIFICATION_NUMBER]" at bounding box center [801, 66] width 144 height 19
type input "2"
type input "[US_EMPLOYER_IDENTIFICATION_NUMBER]"
click at [637, 76] on input "text" at bounding box center [646, 66] width 144 height 19
type input "[STREET_ADDRESS]"
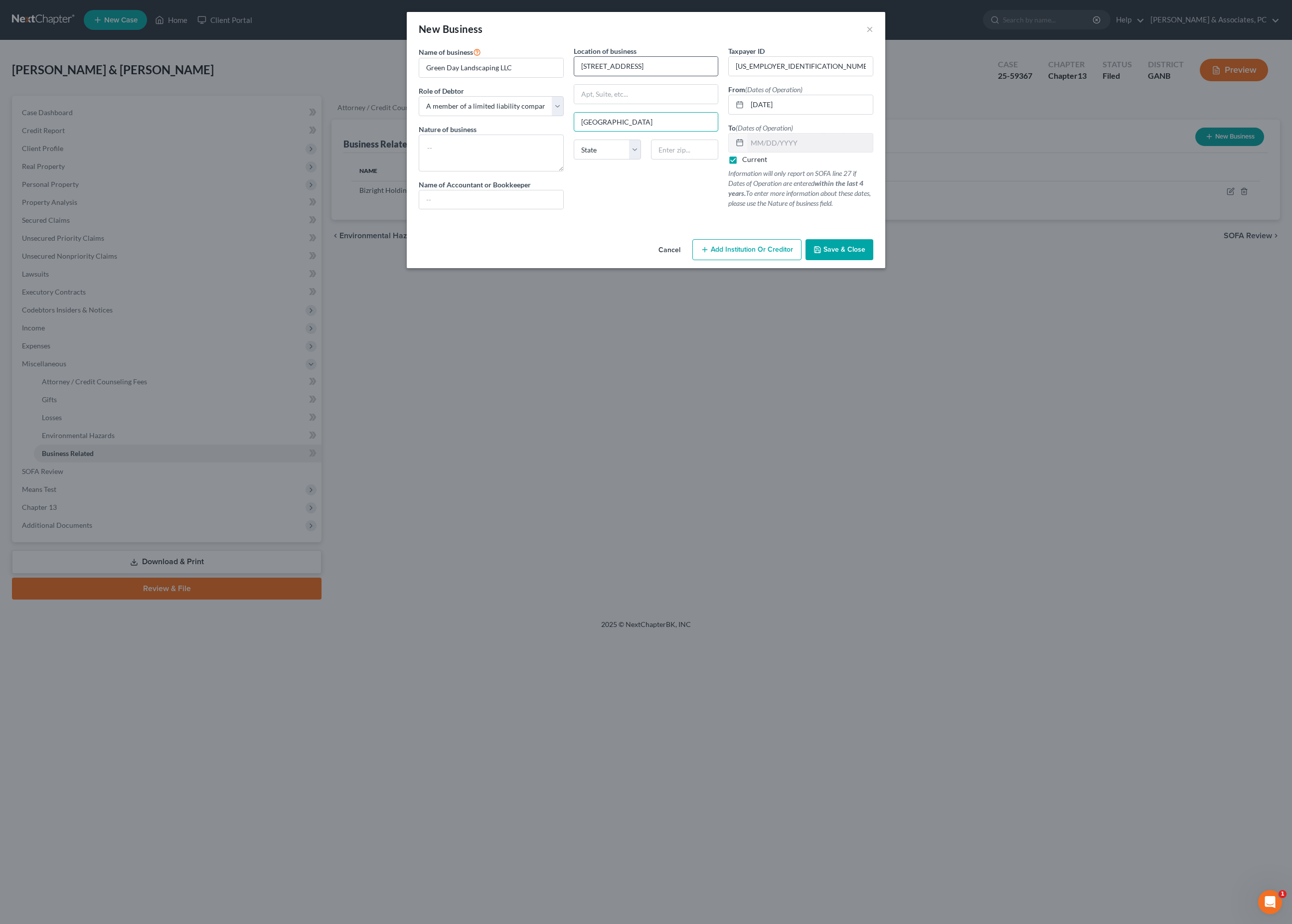
type input "[GEOGRAPHIC_DATA]"
type input "30114"
select select "10"
click at [655, 103] on input "text" at bounding box center [646, 94] width 144 height 19
click at [454, 171] on textarea at bounding box center [491, 152] width 145 height 37
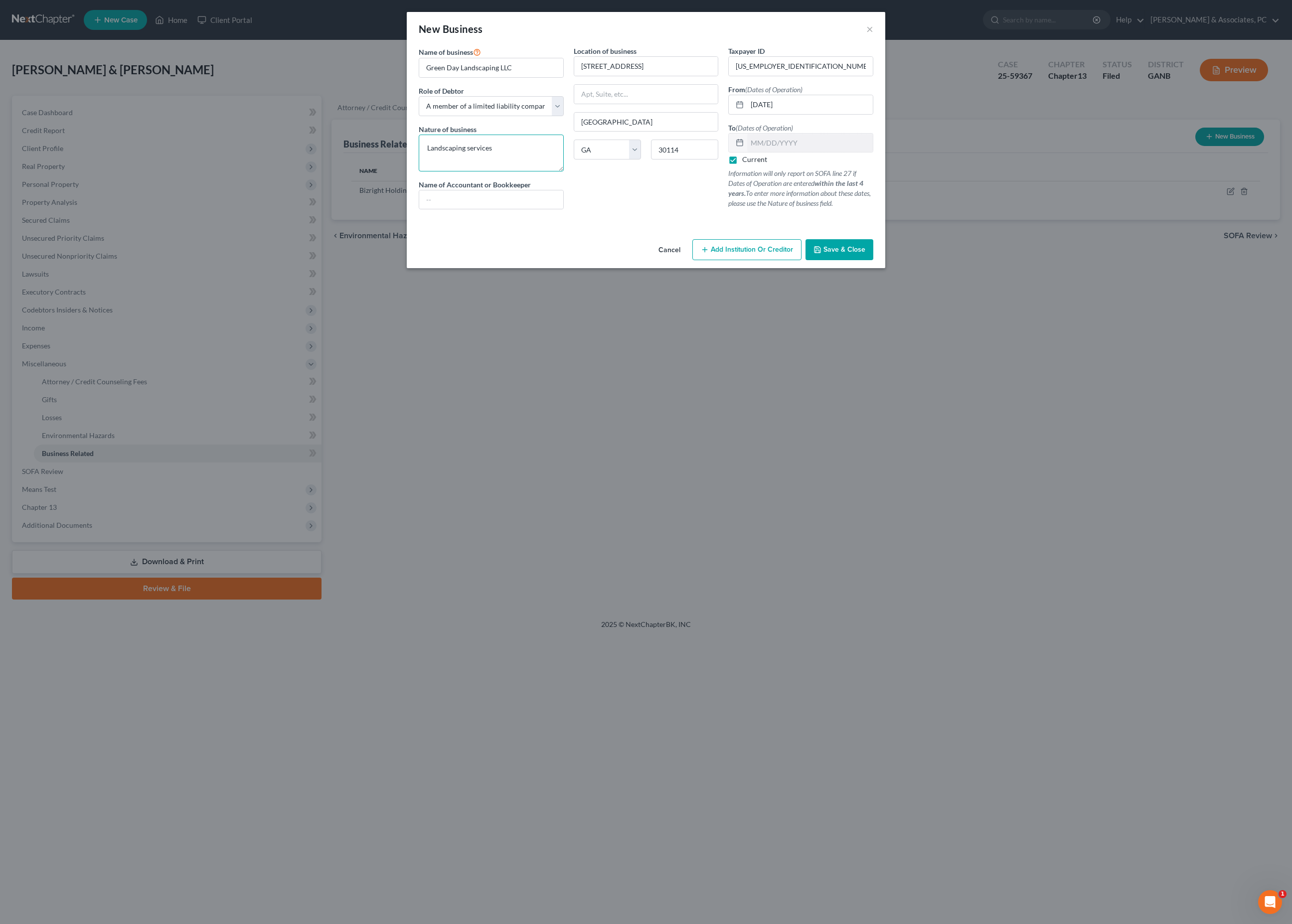
type textarea "Landscaping services"
drag, startPoint x: 446, startPoint y: 209, endPoint x: 448, endPoint y: 235, distance: 26.1
click at [448, 209] on input "text" at bounding box center [491, 200] width 144 height 19
click at [470, 209] on input "text" at bounding box center [491, 200] width 144 height 19
type input "[PERSON_NAME] Professional Services, LLC"
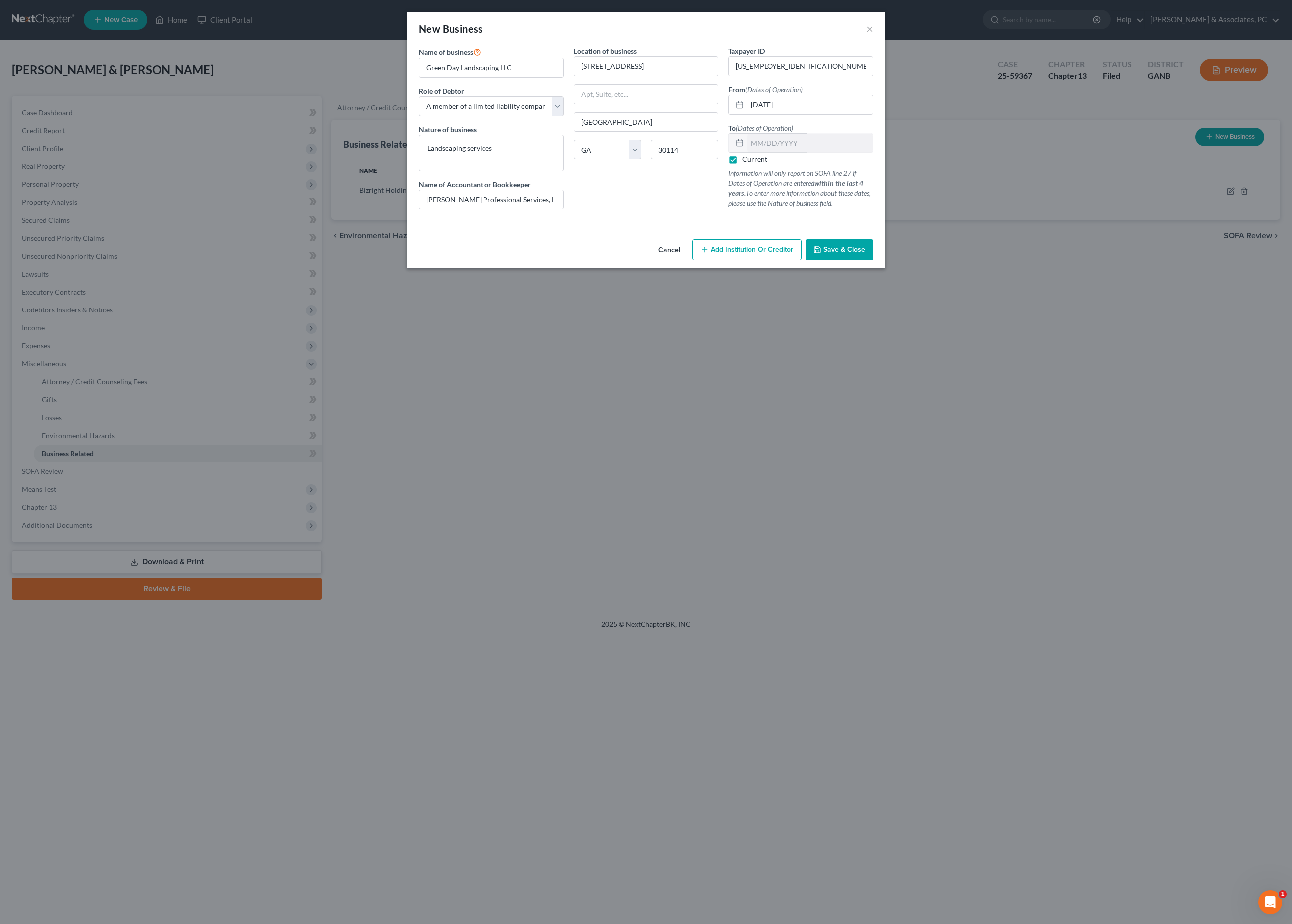
click at [865, 254] on span "Save & Close" at bounding box center [844, 249] width 42 height 9
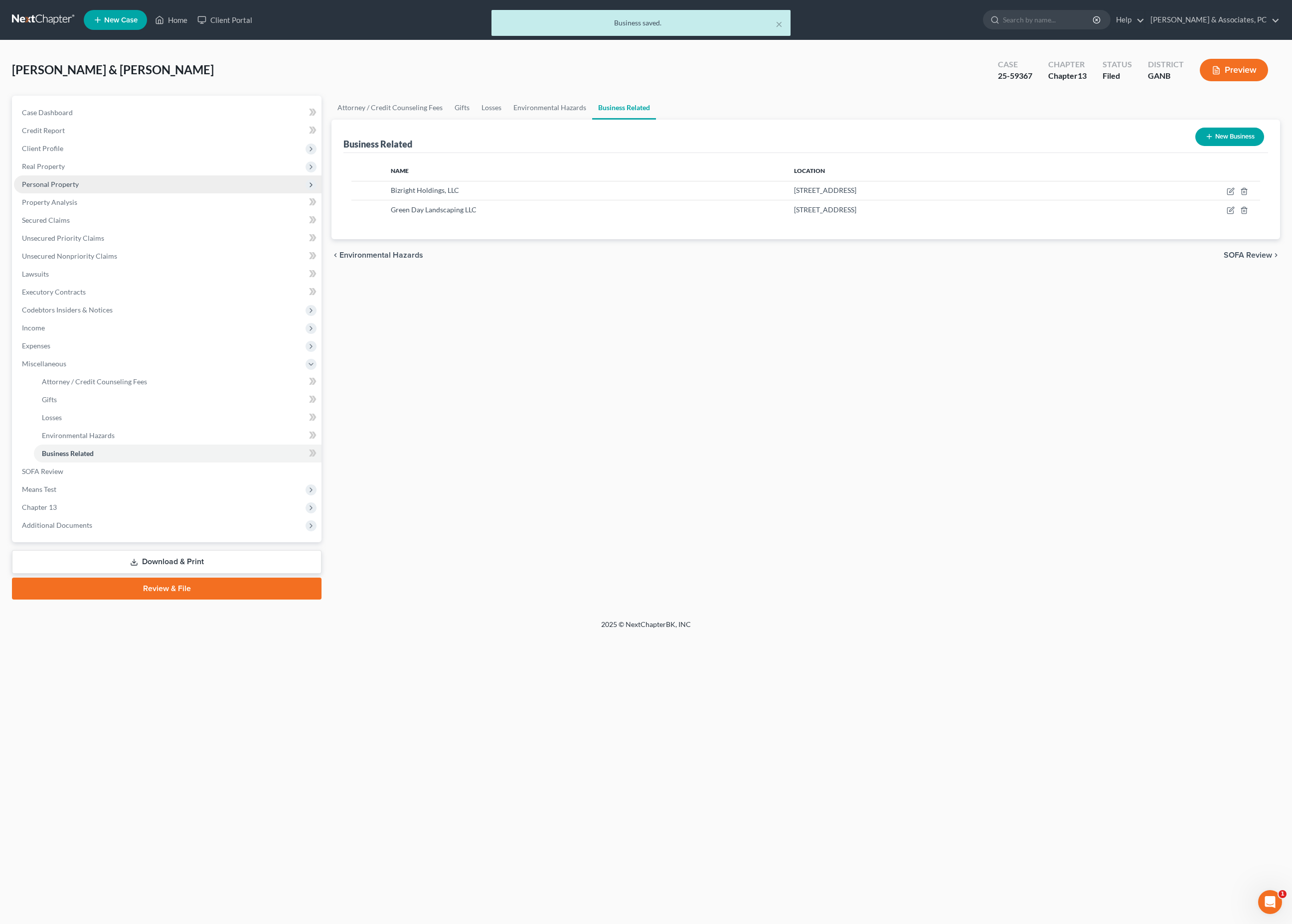
click at [61, 193] on span "Personal Property" at bounding box center [168, 184] width 307 height 18
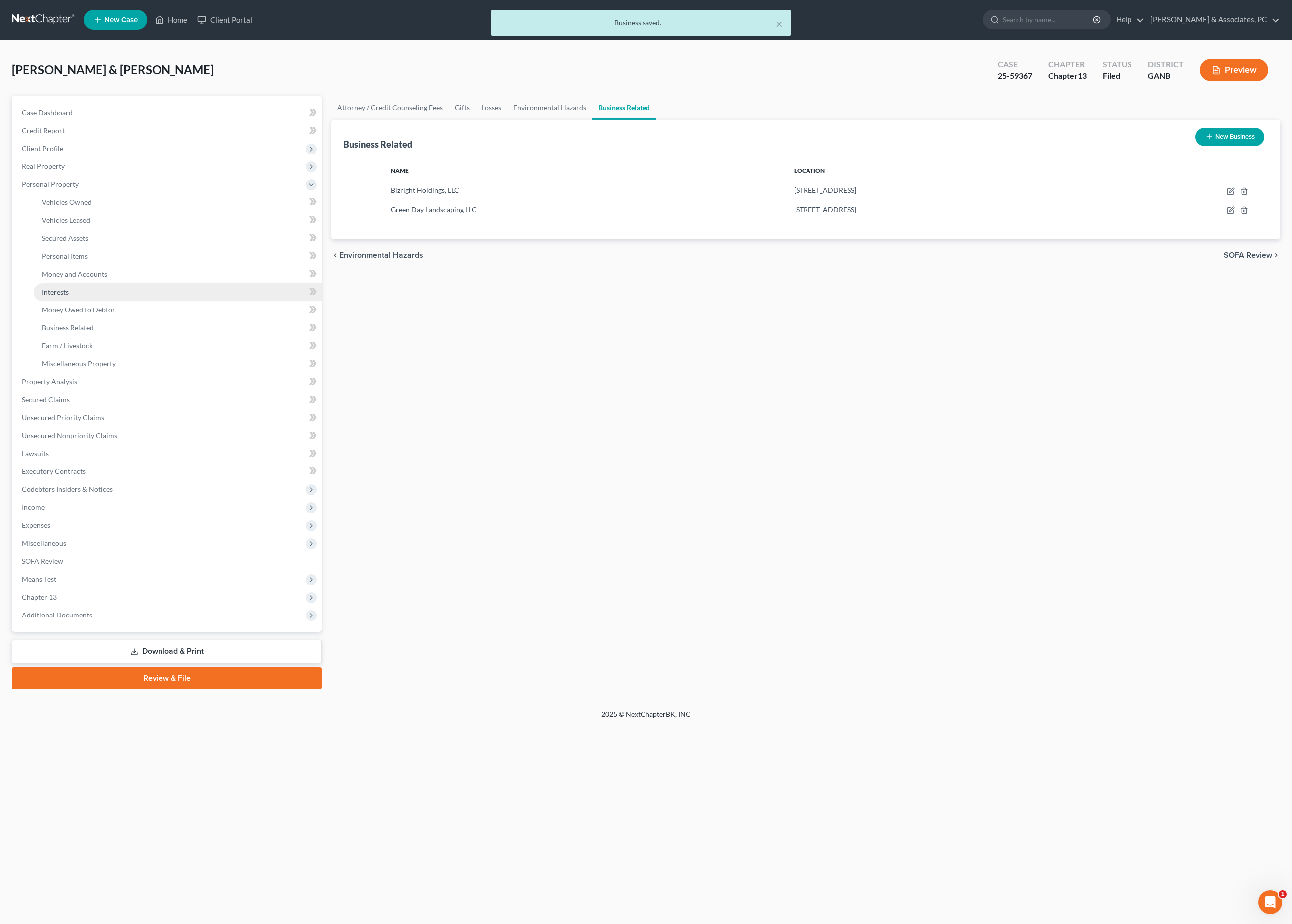
click at [69, 296] on span "Interests" at bounding box center [55, 292] width 27 height 9
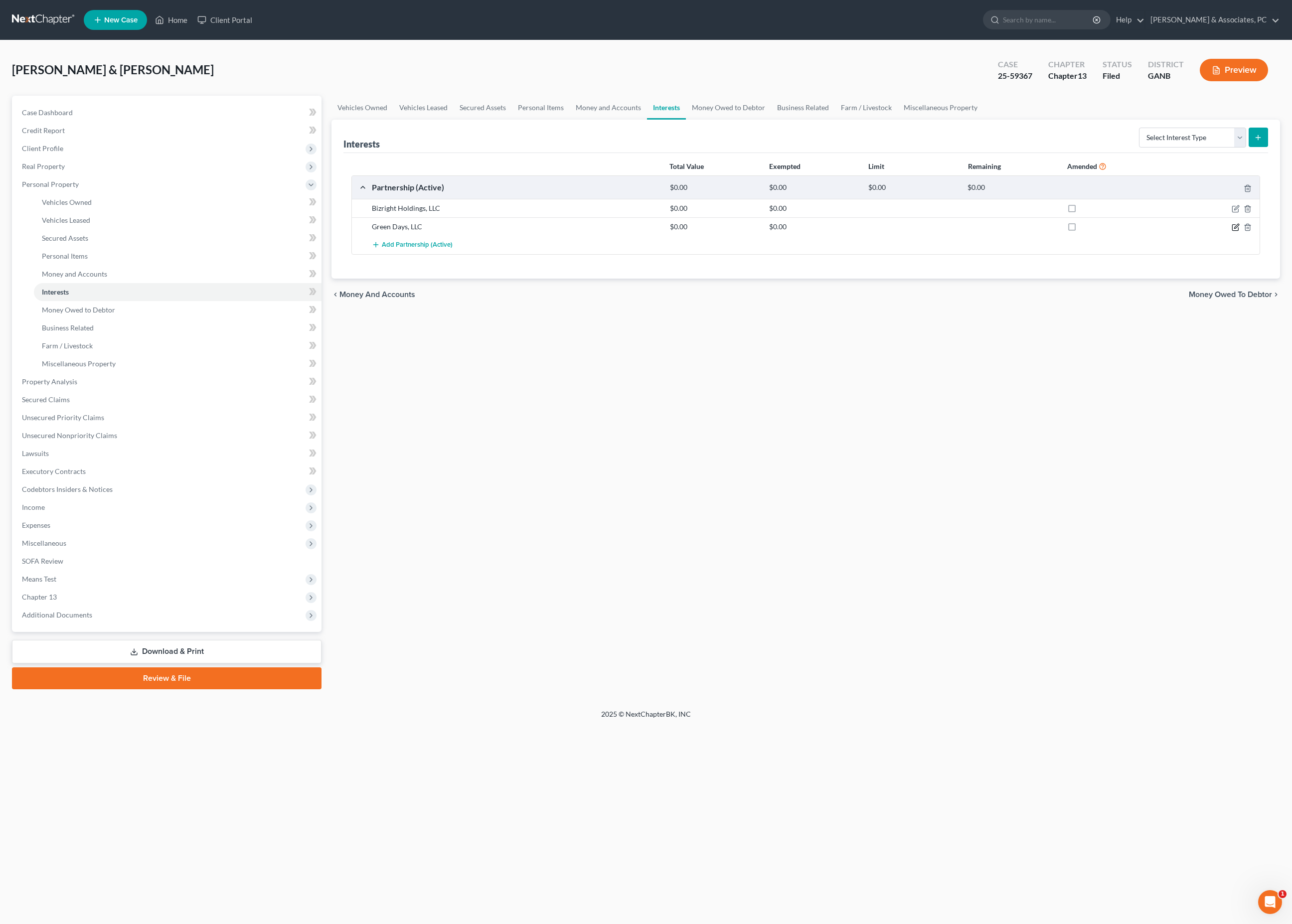
click at [1231, 232] on icon "button" at bounding box center [1235, 227] width 8 height 8
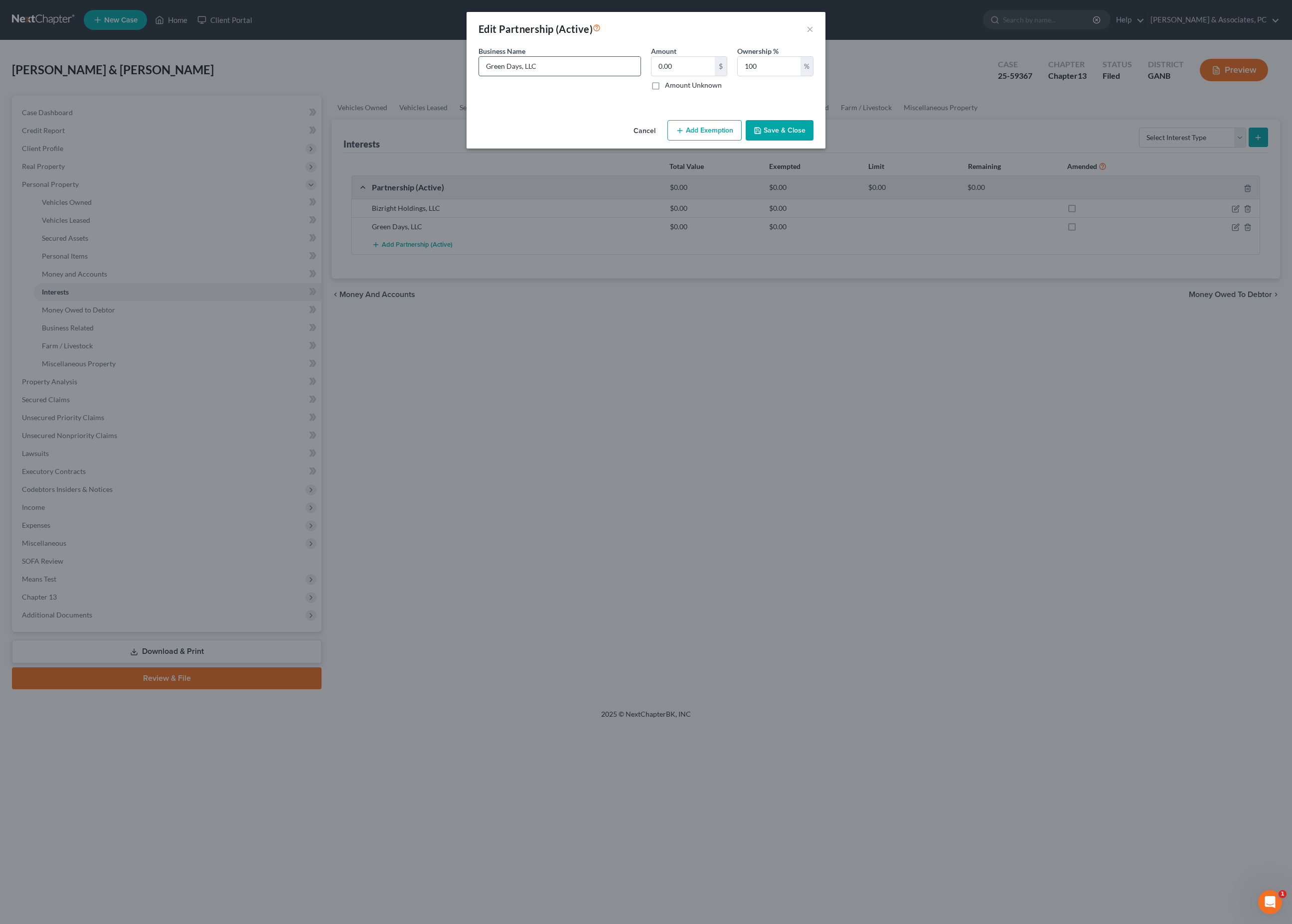
click at [512, 75] on input "Green Days, LLC" at bounding box center [560, 66] width 161 height 19
type input "Green Day Landscaping, LLC"
click at [814, 141] on button "Save & Close" at bounding box center [780, 130] width 68 height 20
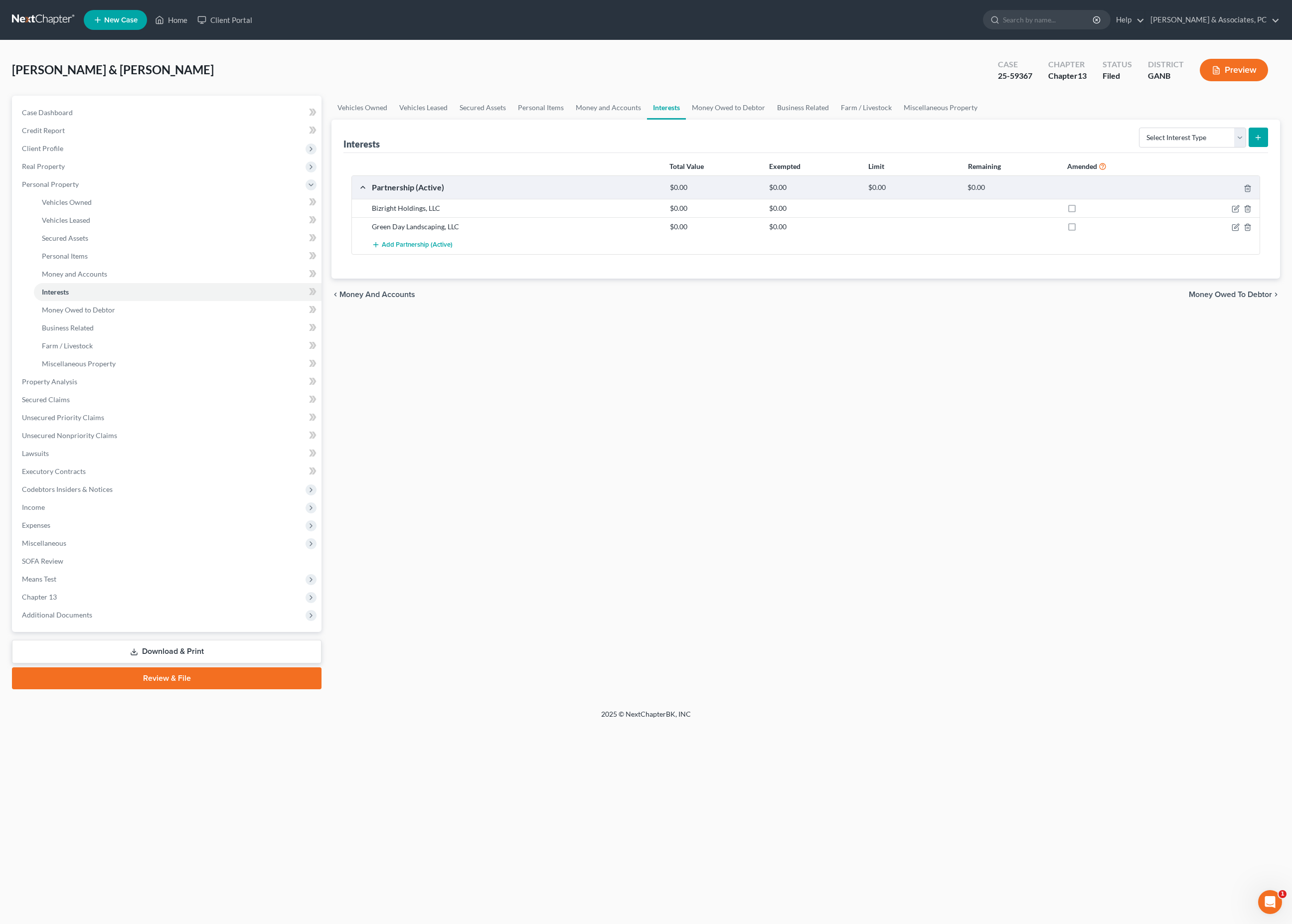
click at [1243, 81] on button "Preview" at bounding box center [1233, 70] width 69 height 22
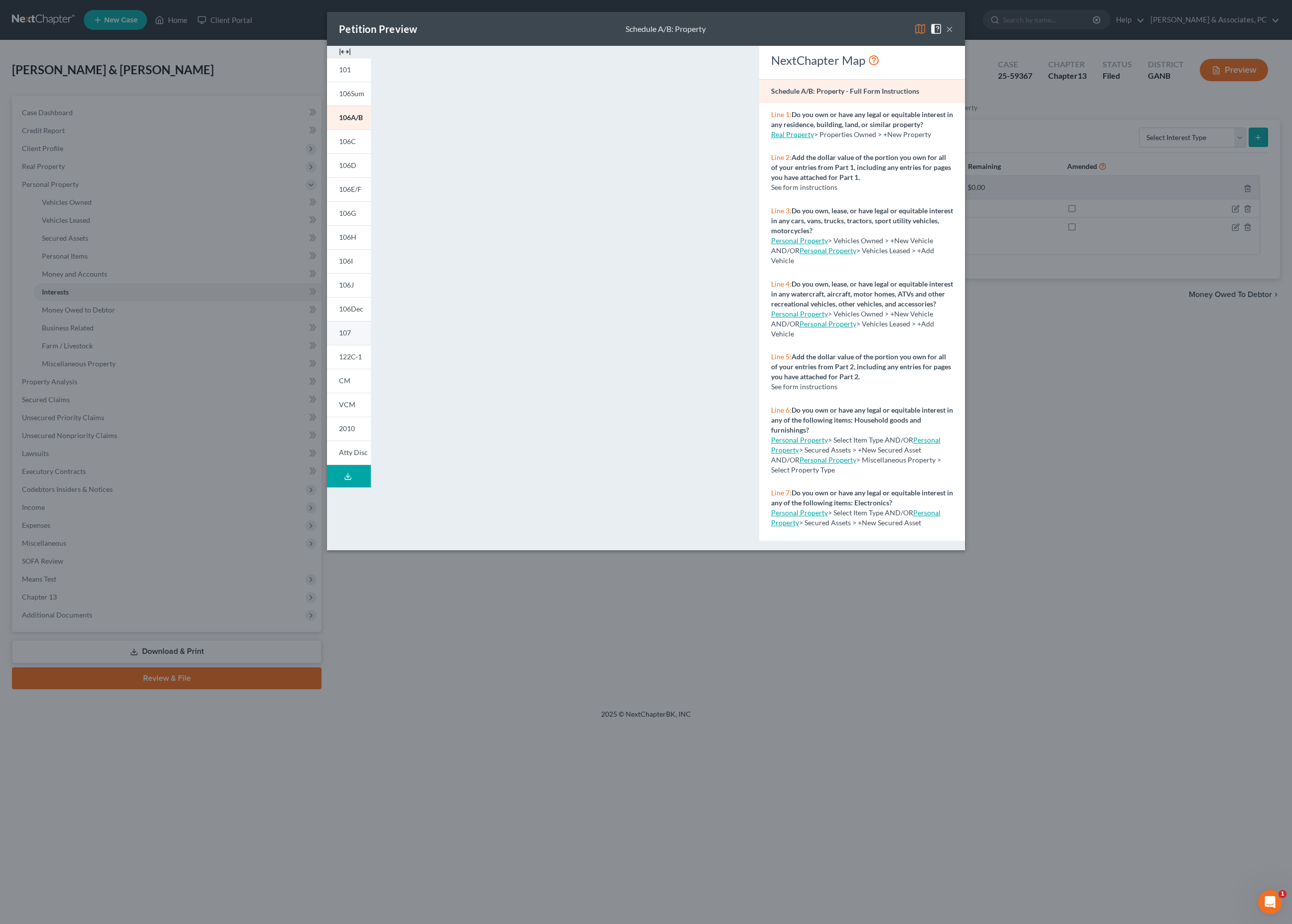
click at [339, 337] on span "107" at bounding box center [344, 333] width 12 height 9
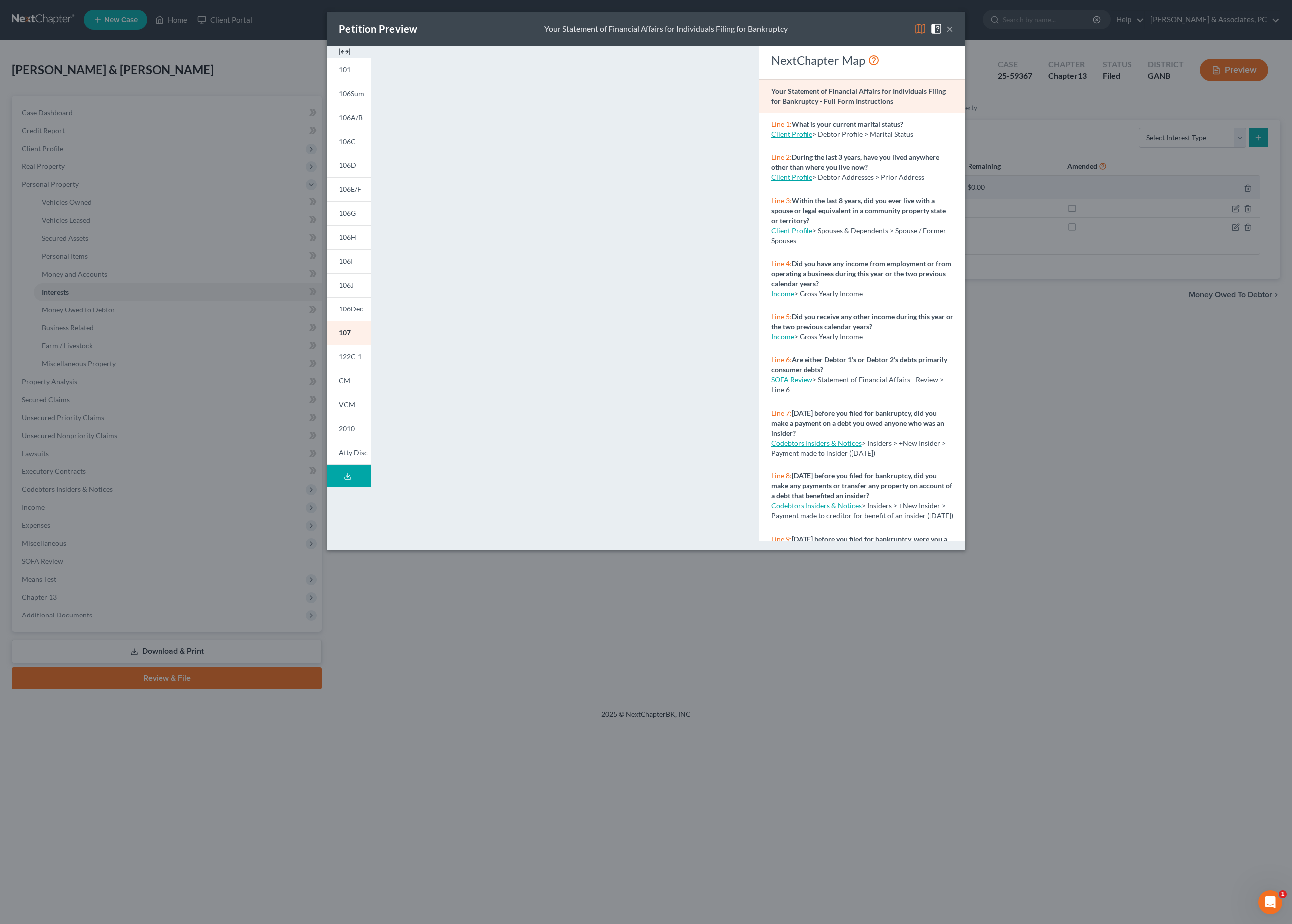
click at [469, 732] on div "Petition Preview Your Statement of Financial Affairs for Individuals Filing for…" at bounding box center [646, 462] width 1292 height 924
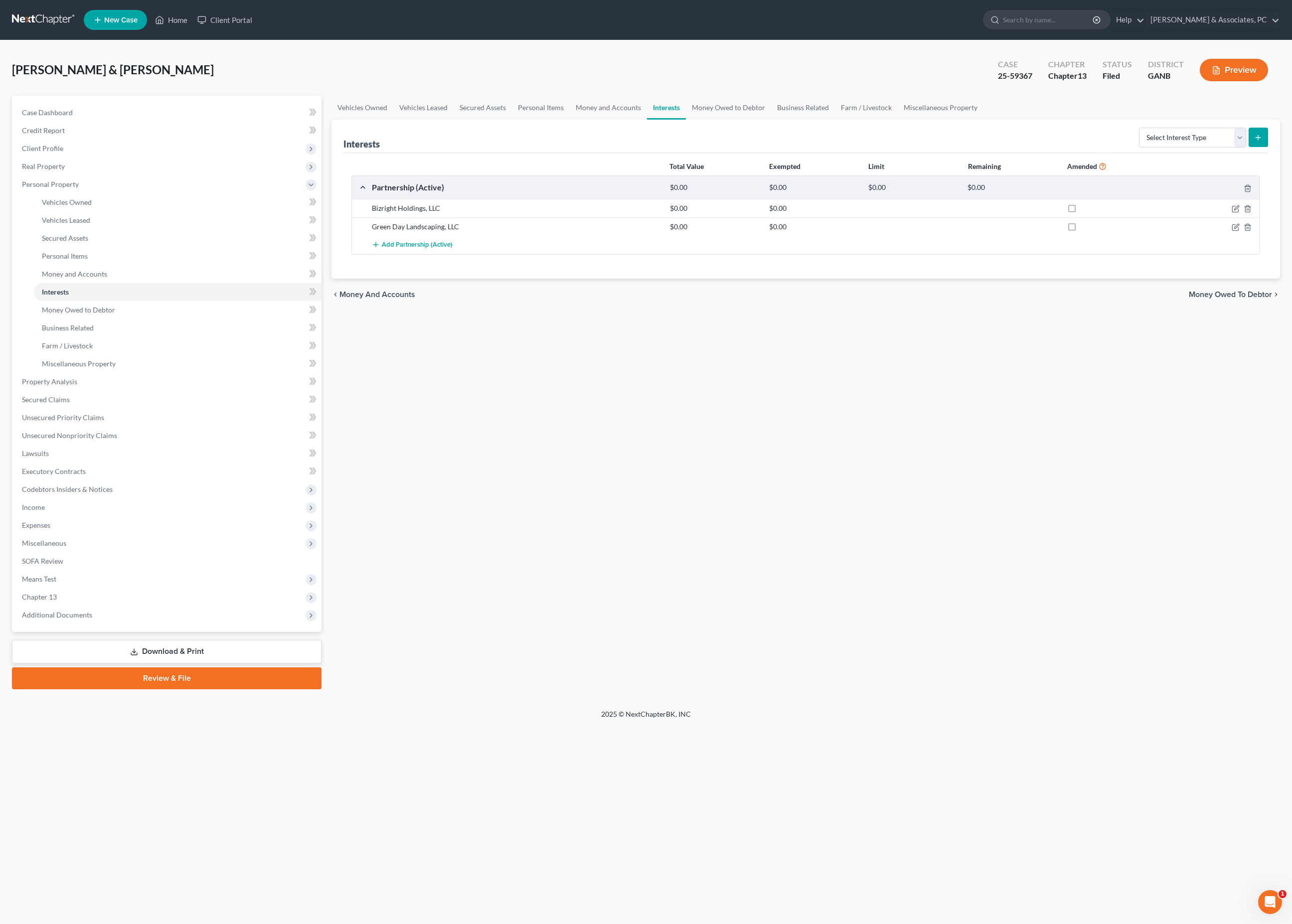
click at [286, 664] on link "Download & Print" at bounding box center [166, 651] width 309 height 23
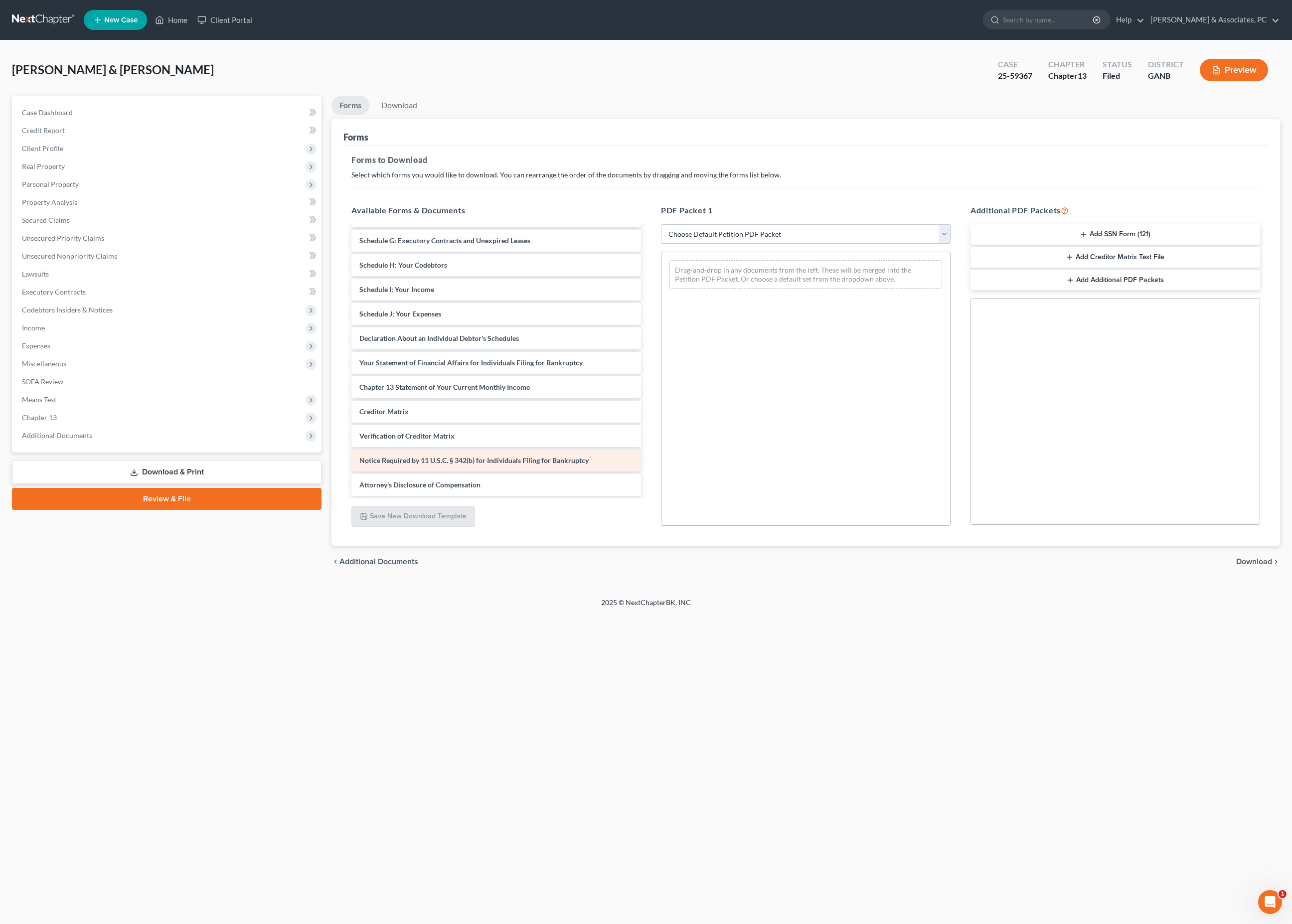
scroll to position [137, 0]
select select "2"
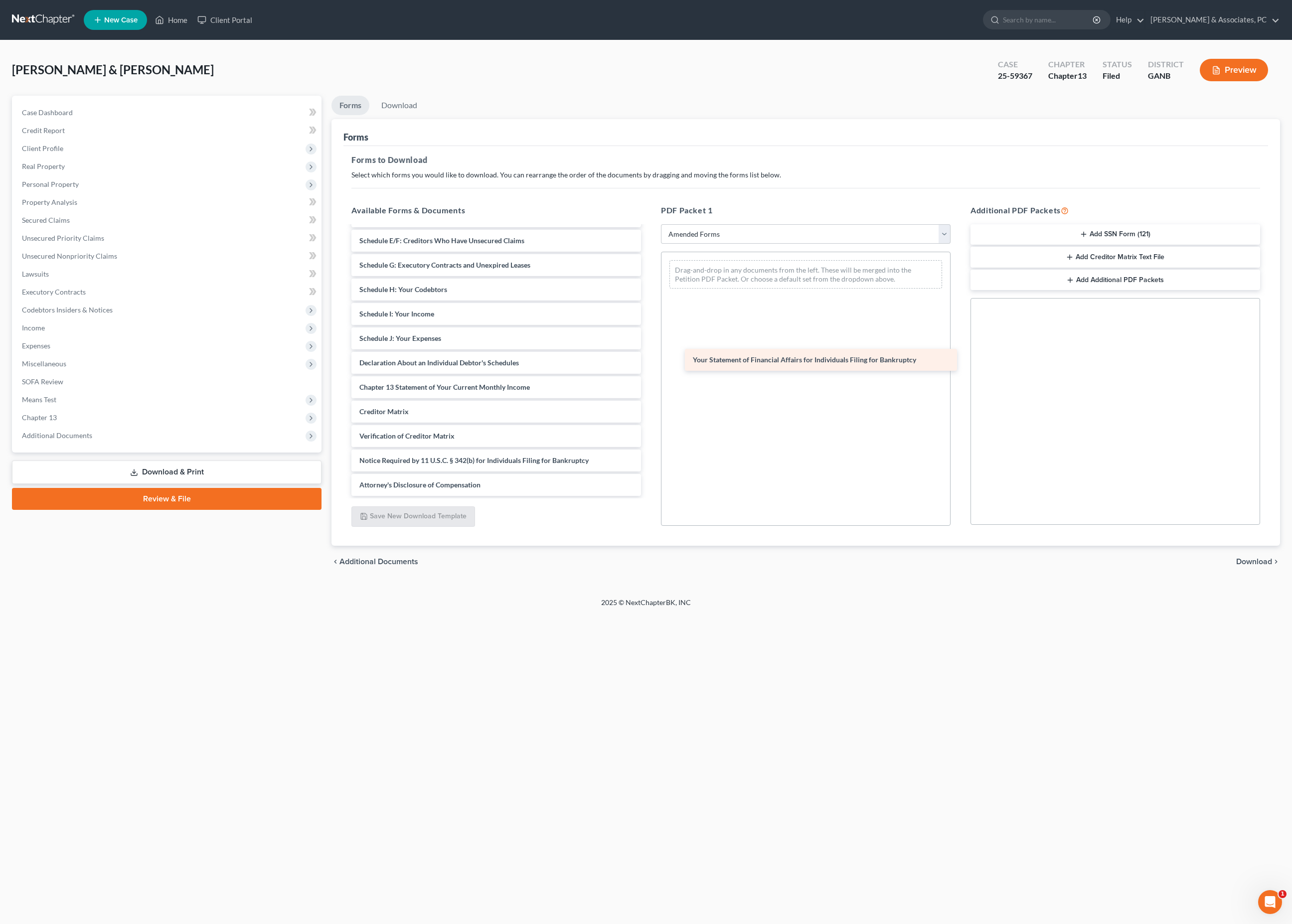
drag, startPoint x: 512, startPoint y: 431, endPoint x: 864, endPoint y: 339, distance: 363.8
click at [649, 339] on div "Your Statement of Financial Affairs for Individuals Filing for Bankruptcy Volun…" at bounding box center [495, 302] width 306 height 388
click at [1250, 566] on span "Download" at bounding box center [1254, 561] width 36 height 8
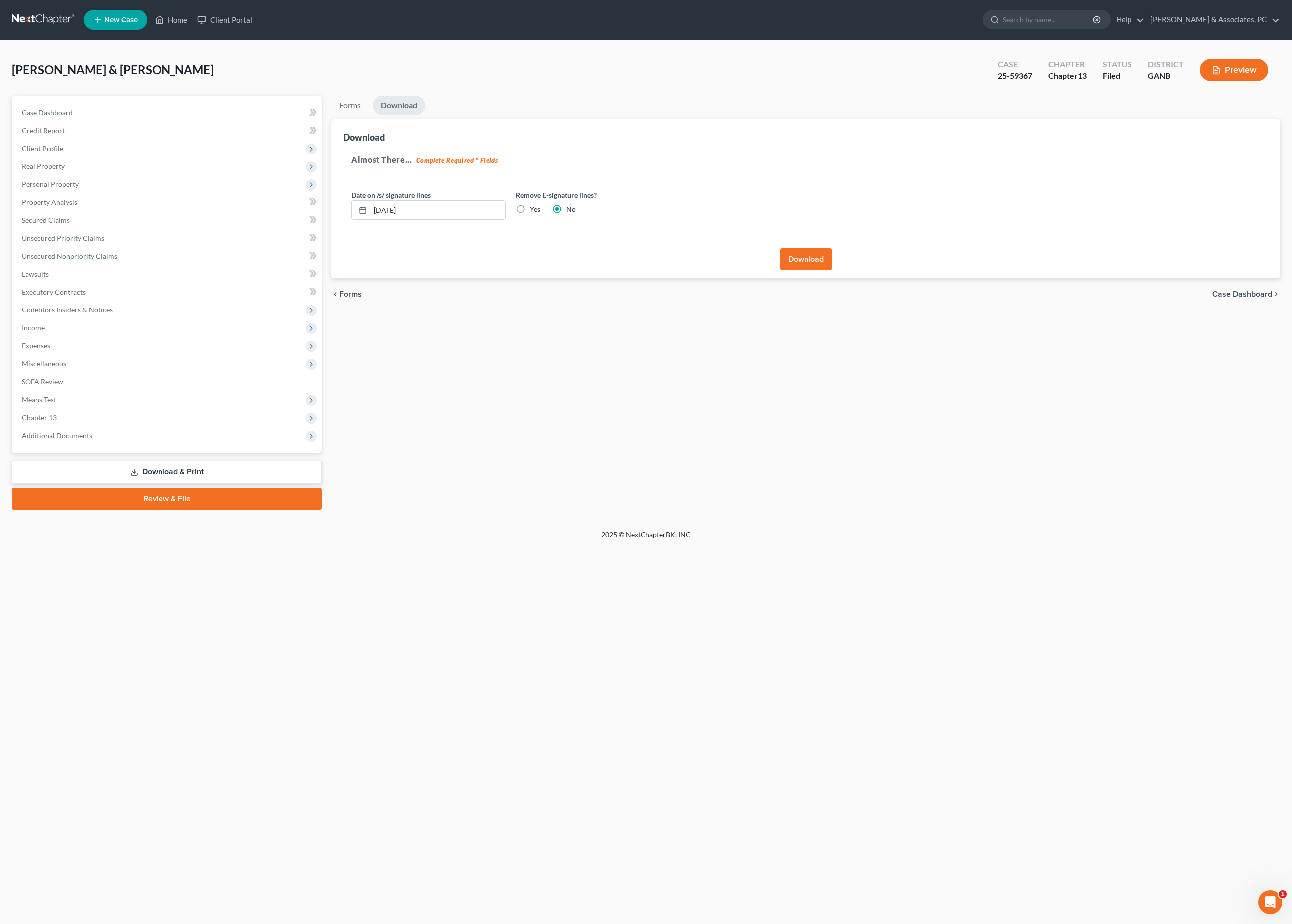
click at [807, 270] on button "Download" at bounding box center [805, 259] width 52 height 22
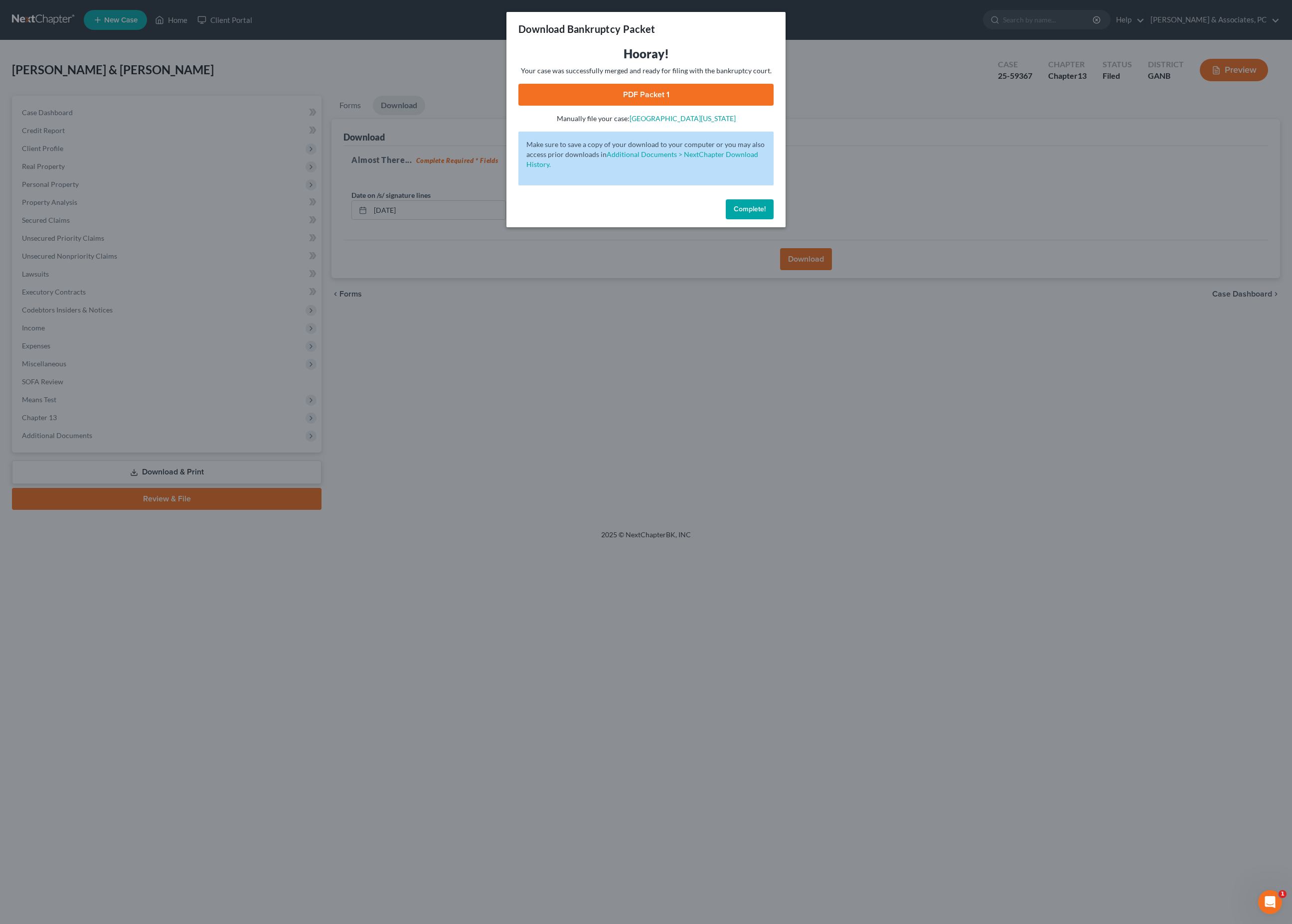
click at [699, 106] on link "PDF Packet 1" at bounding box center [646, 94] width 255 height 22
click at [761, 219] on button "Complete!" at bounding box center [749, 209] width 48 height 20
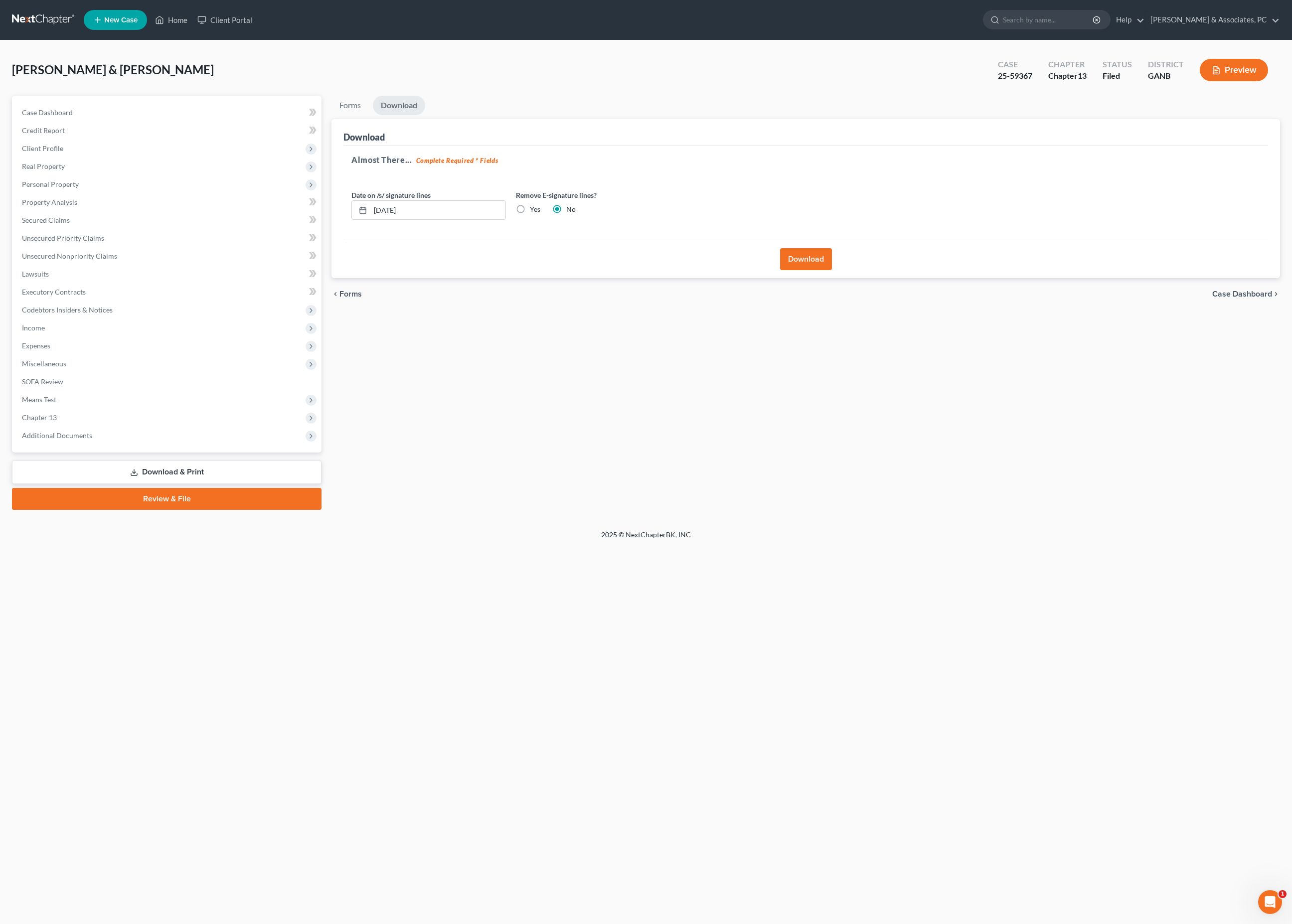
click at [226, 484] on link "Download & Print" at bounding box center [166, 472] width 309 height 23
click at [195, 484] on link "Download & Print" at bounding box center [166, 472] width 309 height 23
click at [1258, 298] on span "Case Dashboard" at bounding box center [1241, 294] width 60 height 8
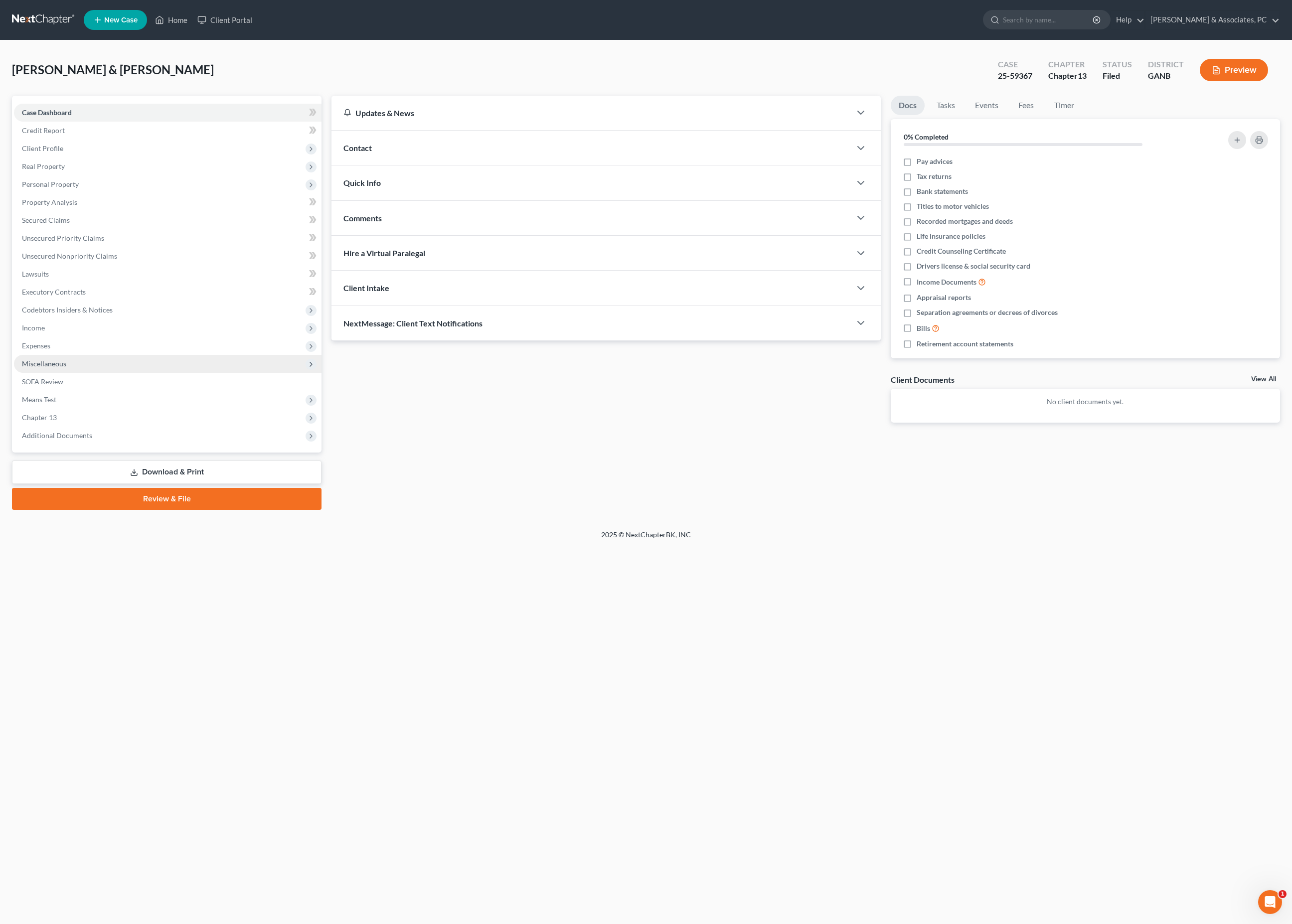
click at [110, 372] on span "Miscellaneous" at bounding box center [168, 364] width 307 height 18
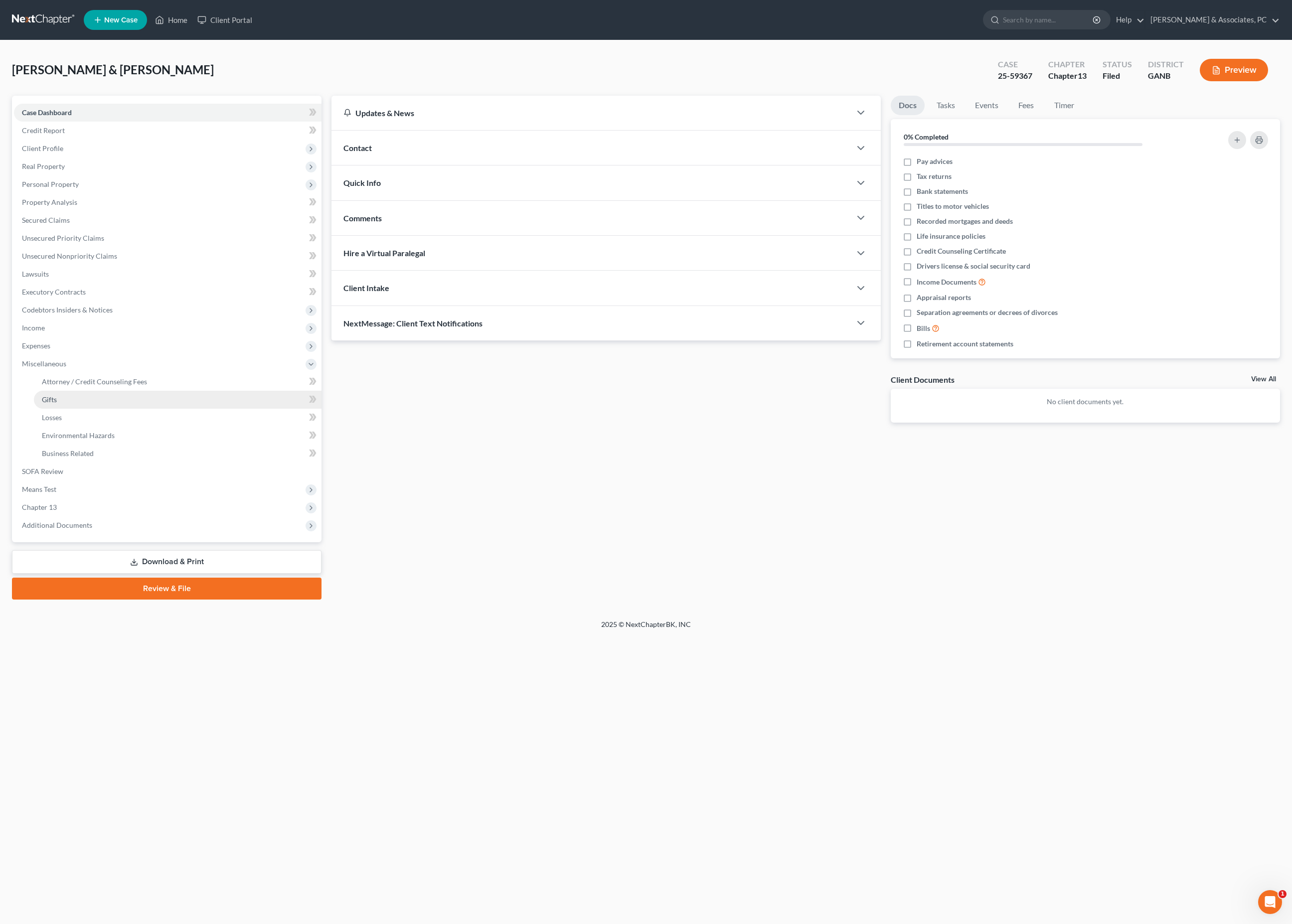
click at [129, 409] on link "Gifts" at bounding box center [177, 400] width 288 height 18
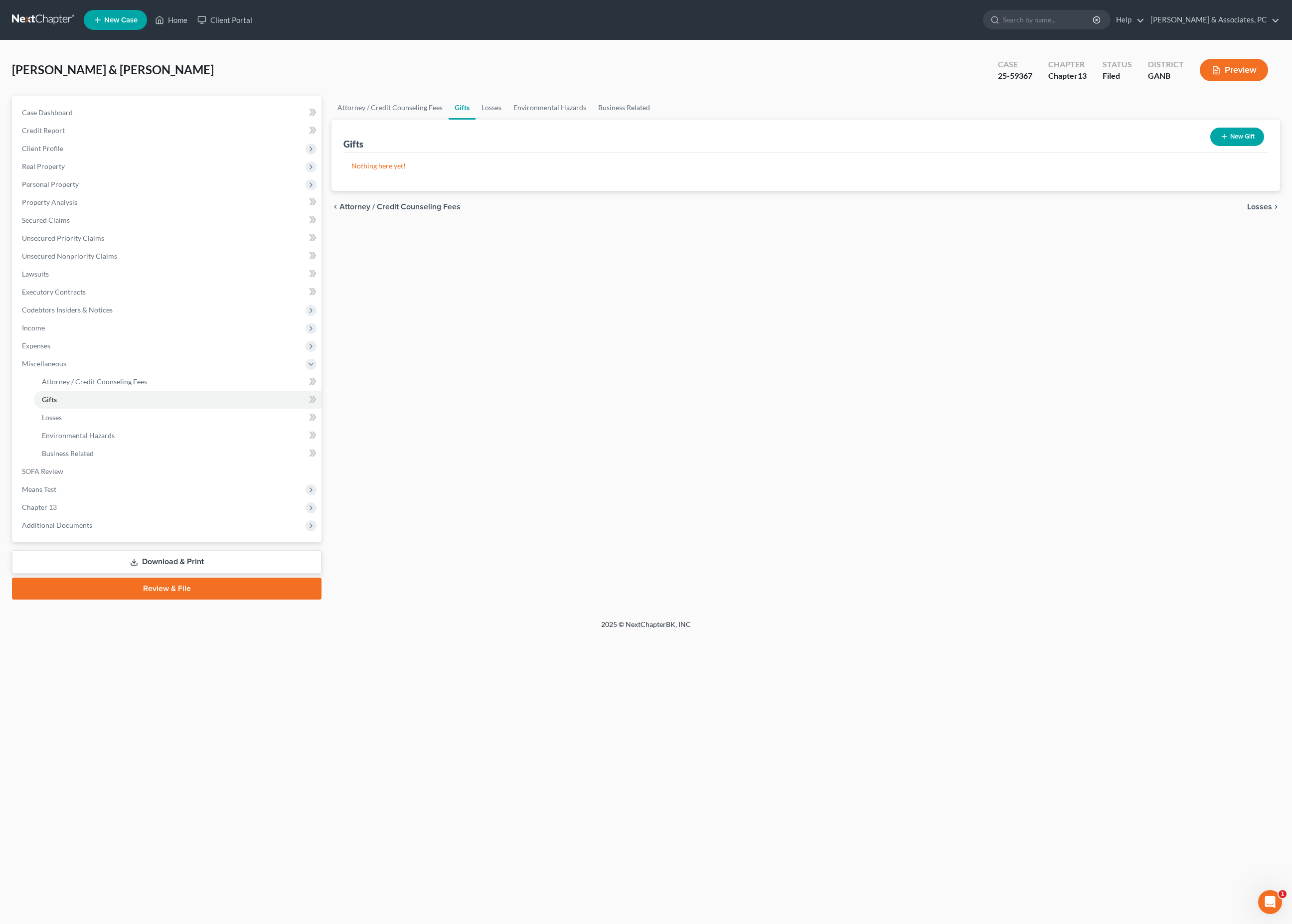
click at [203, 574] on link "Download & Print" at bounding box center [166, 562] width 309 height 23
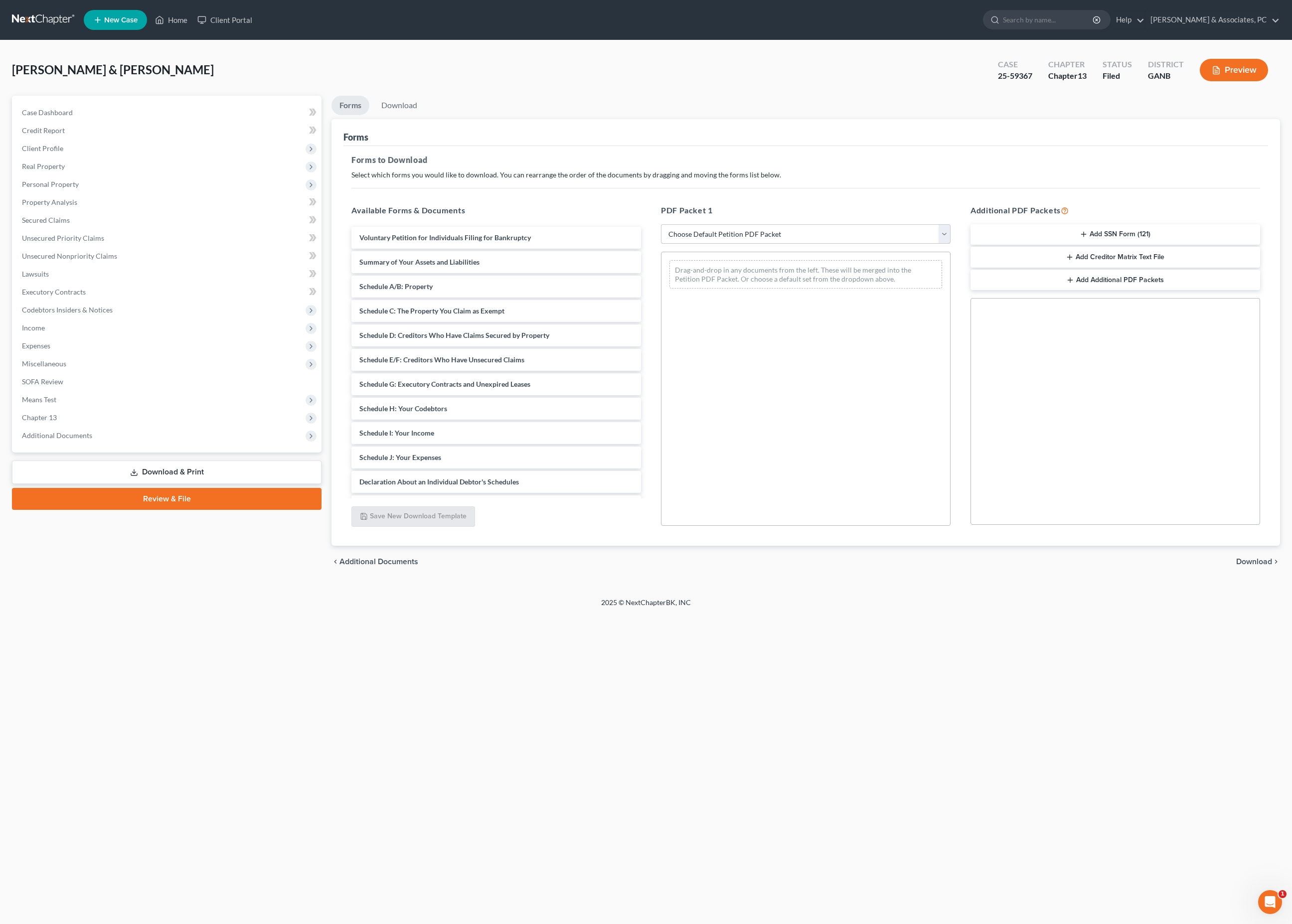
select select "2"
drag, startPoint x: 513, startPoint y: 289, endPoint x: 846, endPoint y: 292, distance: 333.0
click at [649, 292] on div "Summary of Your Assets and Liabilities Voluntary Petition for Individuals Filin…" at bounding box center [495, 421] width 306 height 388
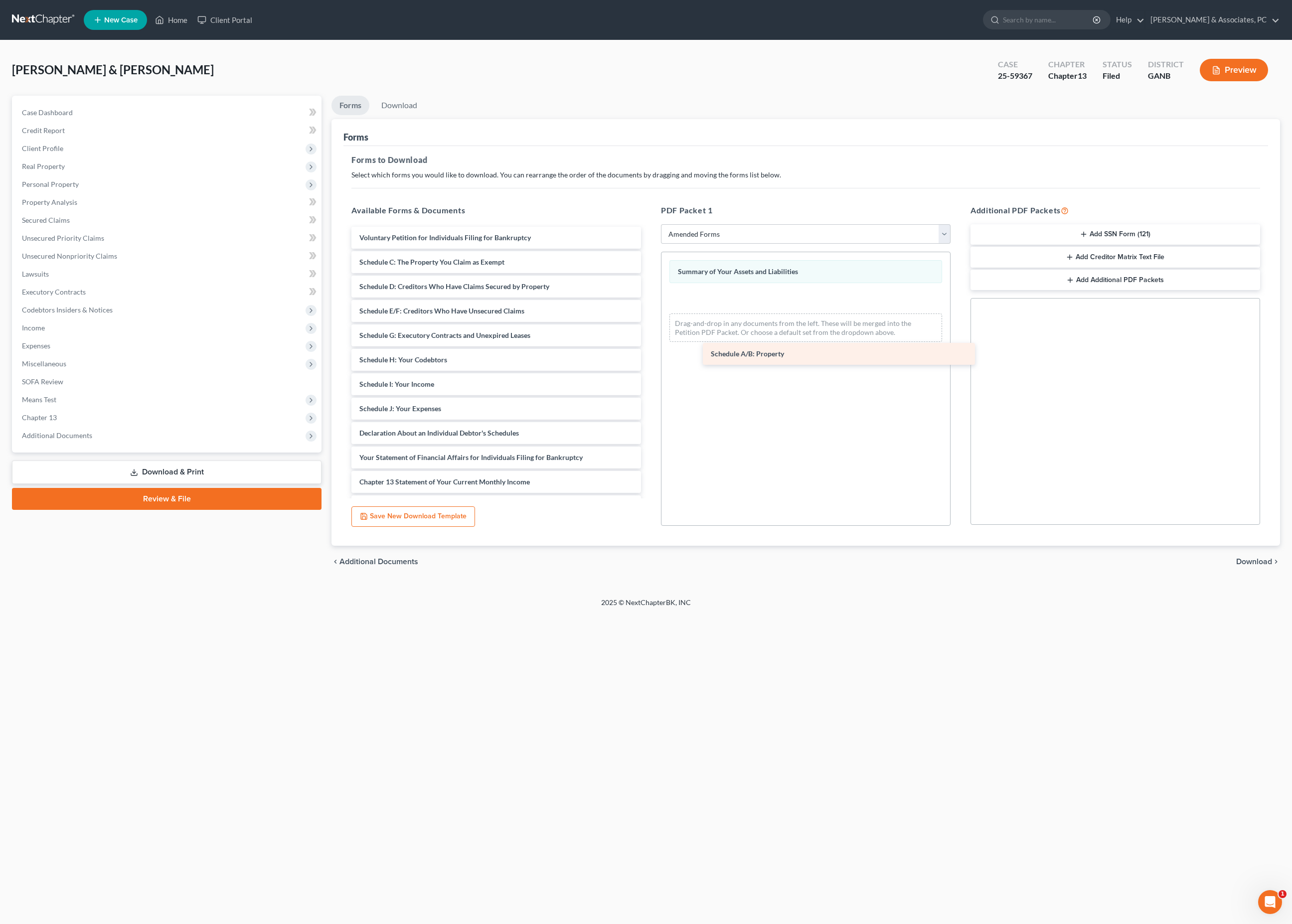
drag, startPoint x: 478, startPoint y: 297, endPoint x: 825, endPoint y: 361, distance: 352.9
click at [649, 361] on div "Schedule A/B: Property Voluntary Petition for Individuals Filing for Bankruptcy…" at bounding box center [495, 409] width 306 height 364
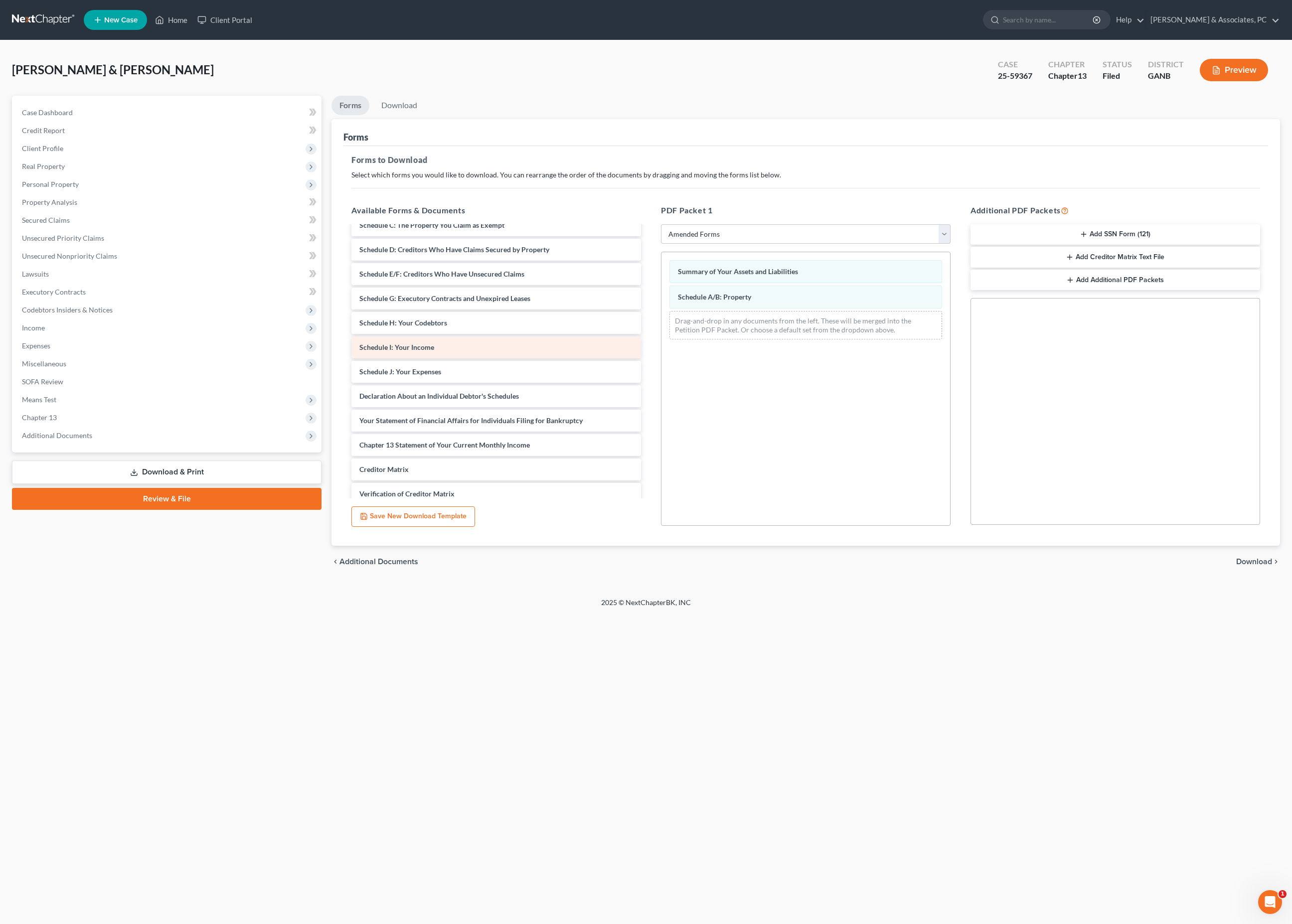
scroll to position [36, 0]
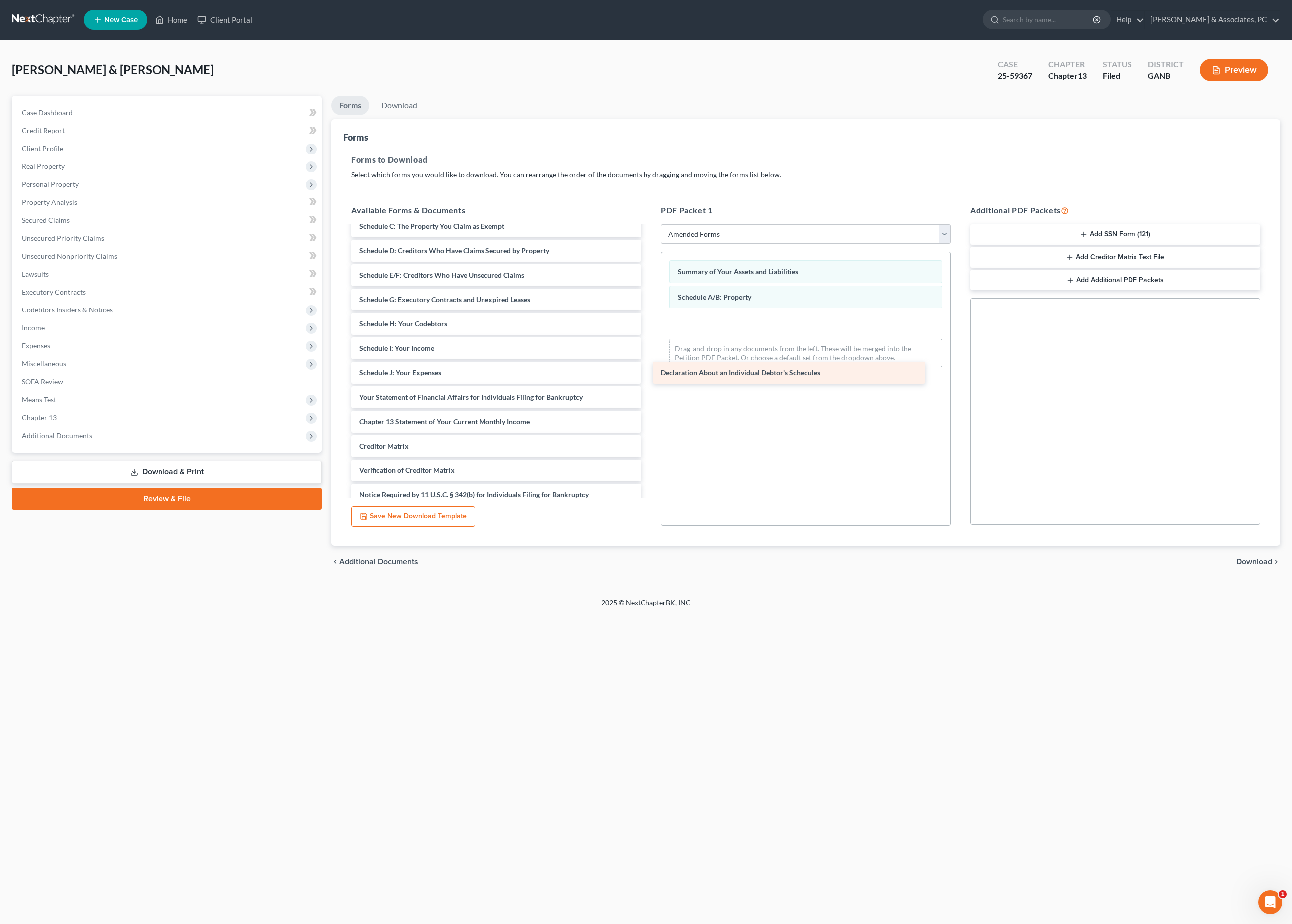
drag, startPoint x: 496, startPoint y: 451, endPoint x: 797, endPoint y: 371, distance: 311.4
click at [649, 371] on div "Declaration About an Individual Debtor's Schedules Voluntary Petition for Indiv…" at bounding box center [495, 360] width 306 height 339
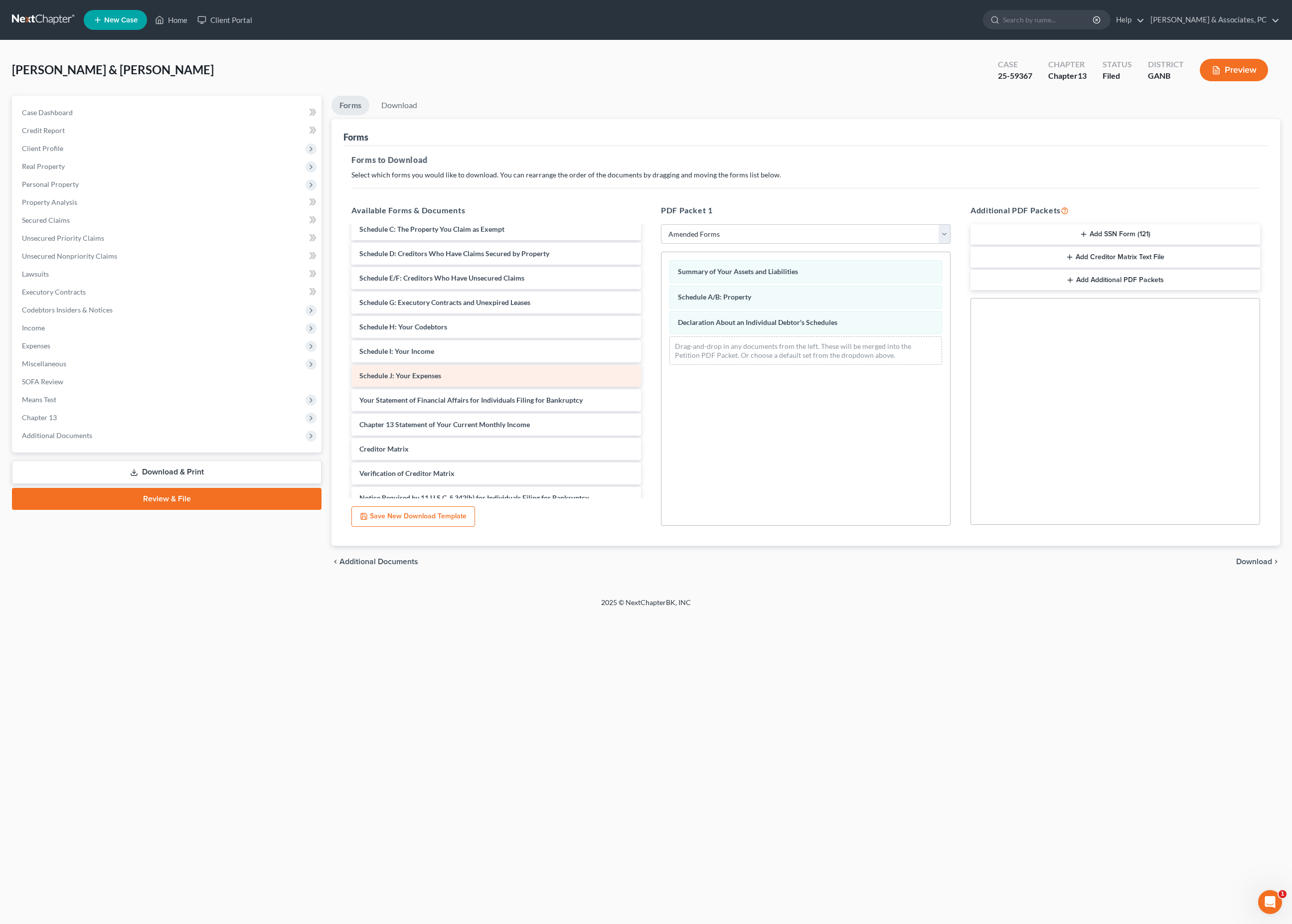
scroll to position [34, 0]
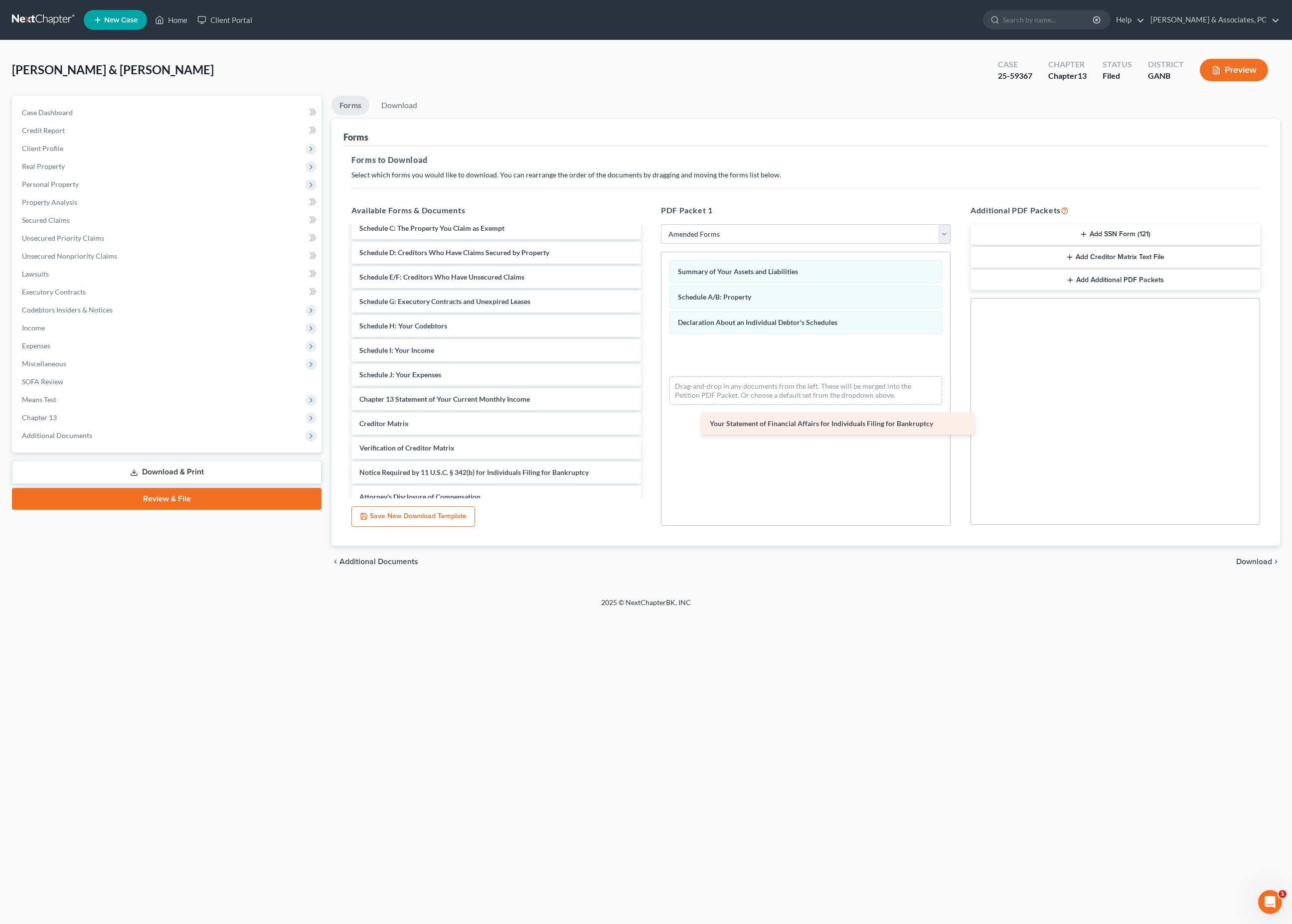
drag, startPoint x: 487, startPoint y: 455, endPoint x: 832, endPoint y: 417, distance: 347.1
click at [649, 417] on div "Your Statement of Financial Affairs for Individuals Filing for Bankruptcy Volun…" at bounding box center [495, 350] width 306 height 315
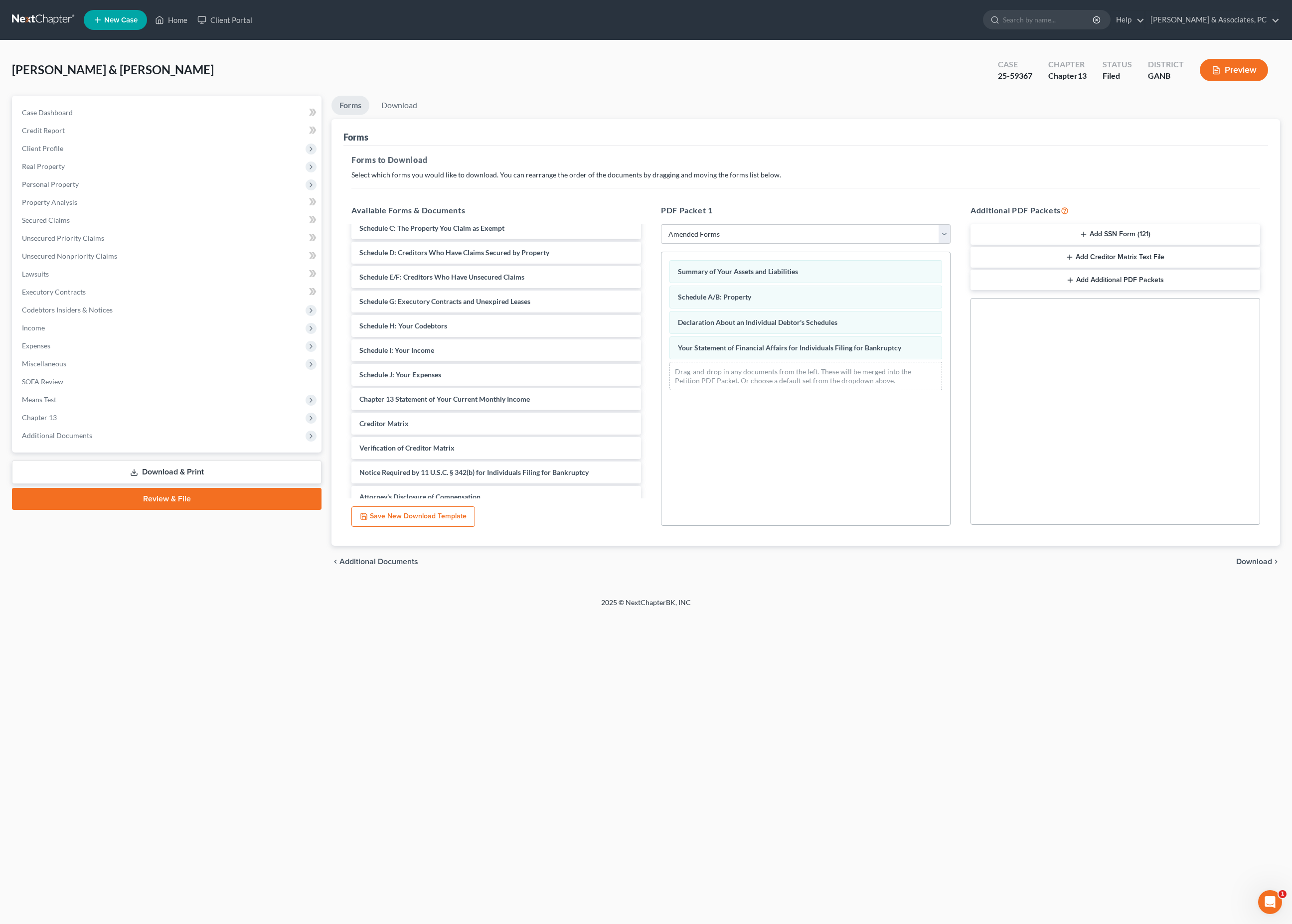
click at [1256, 566] on span "Download" at bounding box center [1254, 561] width 36 height 8
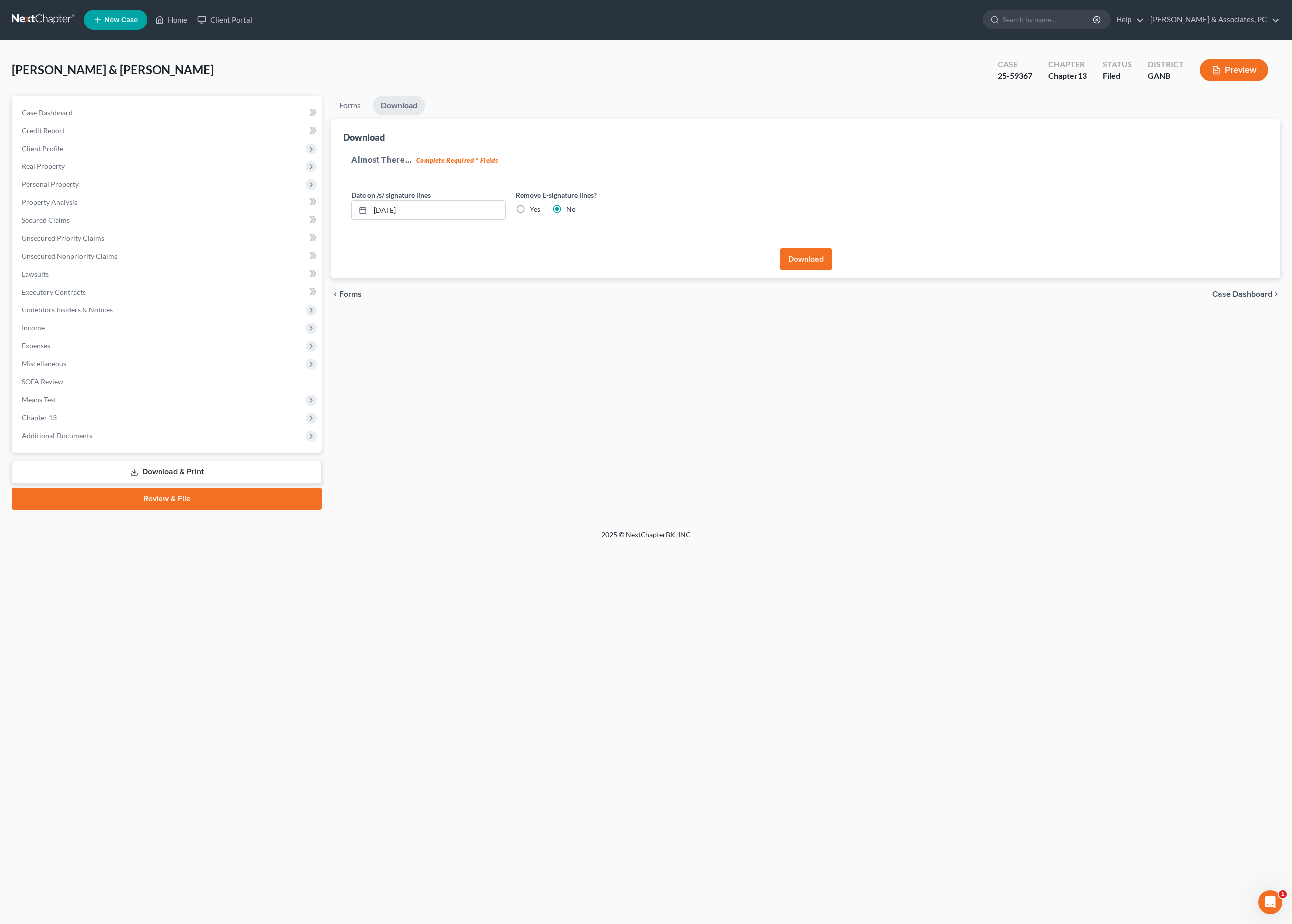
click at [805, 270] on button "Download" at bounding box center [805, 259] width 52 height 22
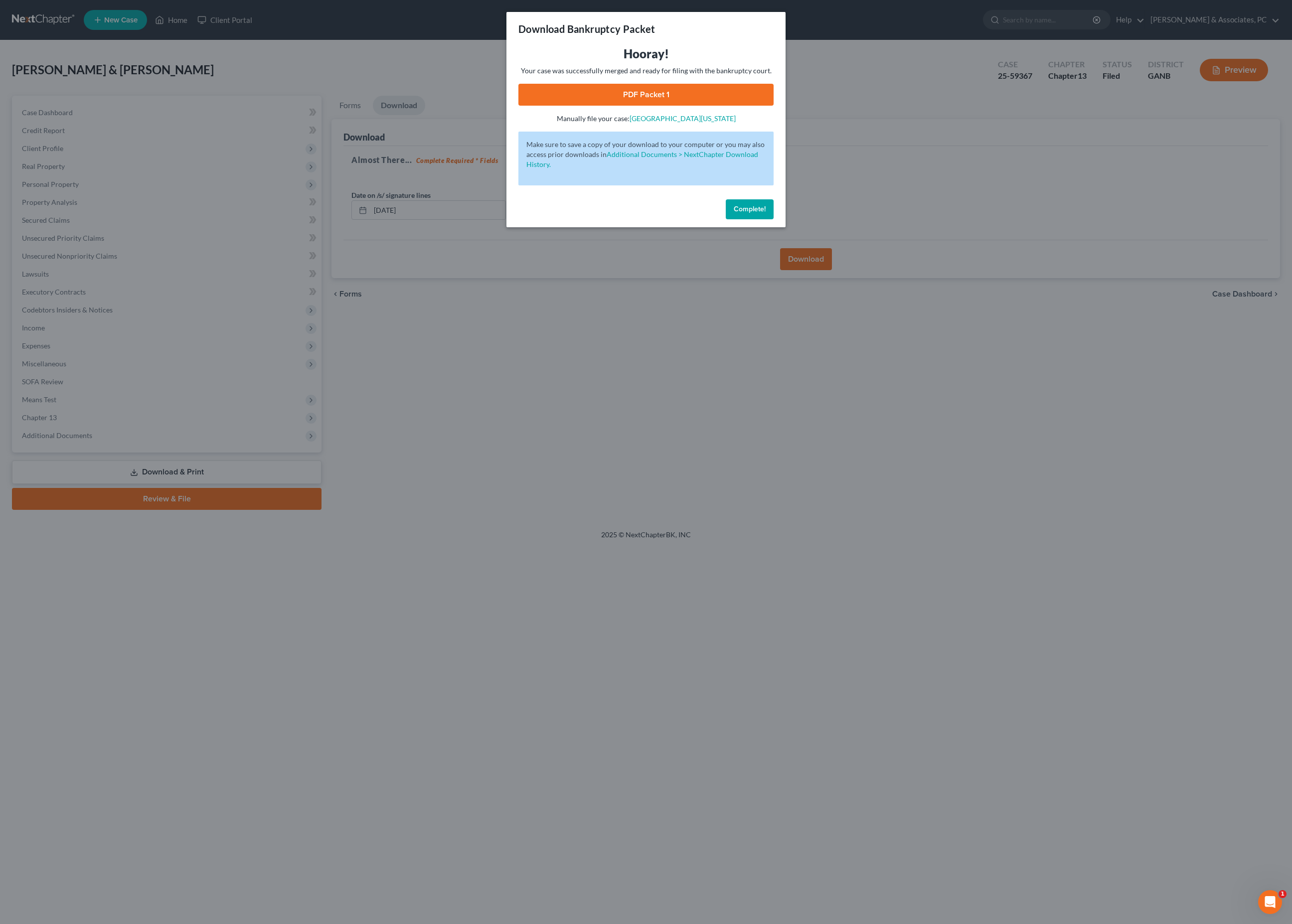
click at [707, 106] on link "PDF Packet 1" at bounding box center [646, 94] width 255 height 22
